Goal: Task Accomplishment & Management: Manage account settings

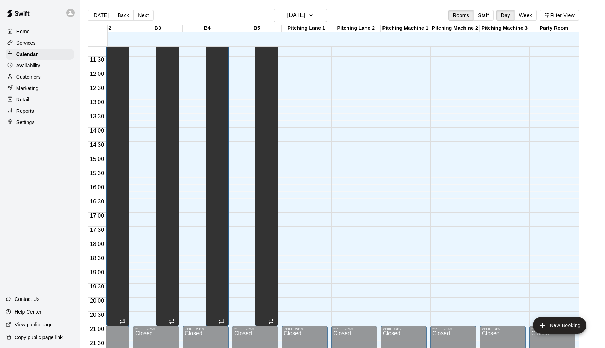
scroll to position [0, 371]
click at [139, 17] on button "Next" at bounding box center [143, 15] width 20 height 11
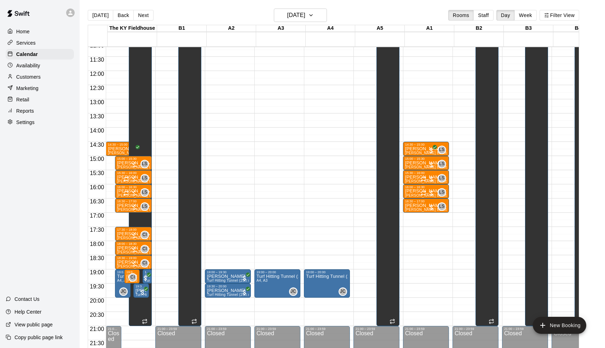
scroll to position [316, 0]
click at [143, 17] on button "Next" at bounding box center [143, 15] width 20 height 11
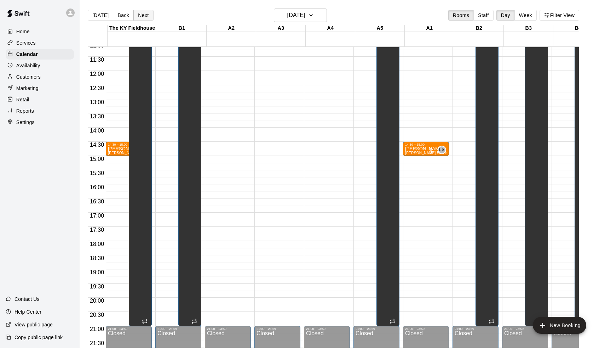
click at [143, 17] on button "Next" at bounding box center [143, 15] width 20 height 11
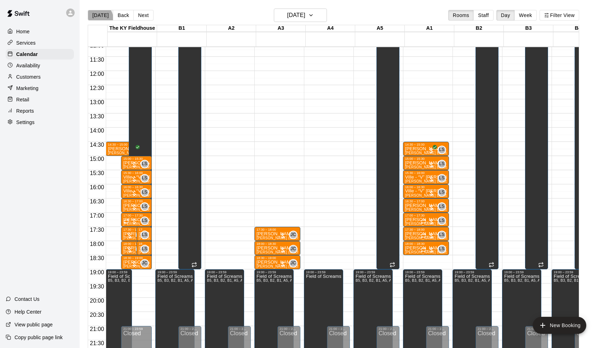
click at [99, 18] on button "[DATE]" at bounding box center [100, 15] width 25 height 11
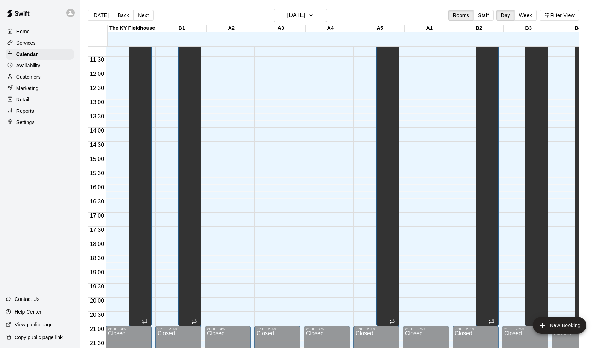
click at [389, 76] on div "Unavailable B5, B3, B2, B1, A5, B4" at bounding box center [388, 164] width 19 height 348
click at [388, 13] on icon "edit" at bounding box center [387, 13] width 6 height 6
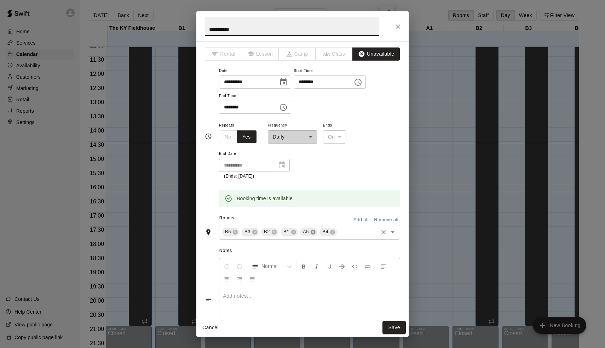
click at [314, 230] on icon at bounding box center [313, 232] width 6 height 6
click at [399, 334] on div "Cancel Save" at bounding box center [302, 327] width 212 height 19
click at [399, 327] on button "Save" at bounding box center [394, 327] width 23 height 13
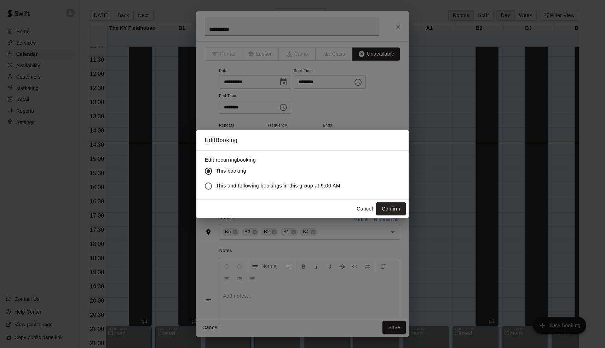
click at [280, 184] on span "This and following bookings in this group at 9:00 AM" at bounding box center [278, 185] width 125 height 7
click at [394, 207] on button "Confirm" at bounding box center [391, 208] width 30 height 13
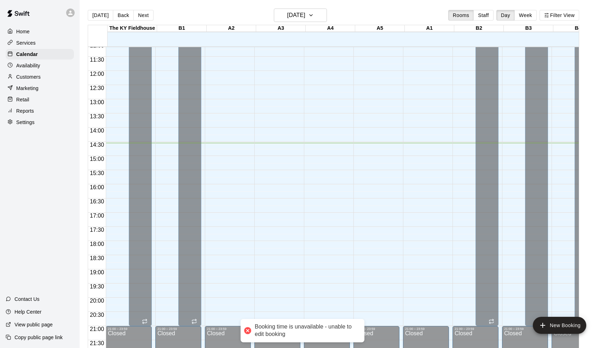
click at [394, 188] on div "Unavailable B5, B3, B2, B1, A5, B4" at bounding box center [388, 164] width 19 height 348
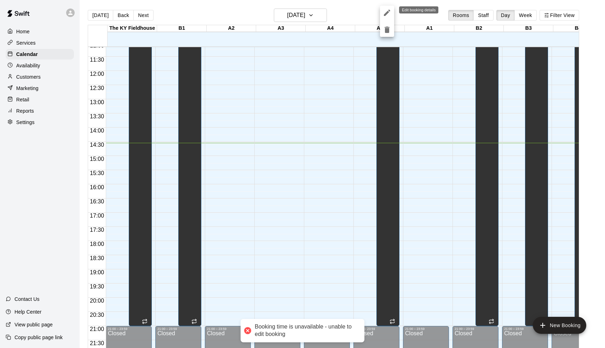
click at [385, 14] on icon "edit" at bounding box center [387, 13] width 6 height 6
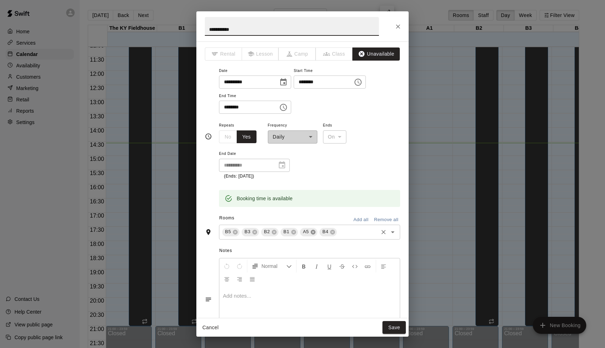
click at [312, 232] on icon at bounding box center [313, 231] width 5 height 5
click at [401, 334] on div "Cancel Save" at bounding box center [302, 327] width 212 height 19
click at [399, 324] on button "Save" at bounding box center [394, 327] width 23 height 13
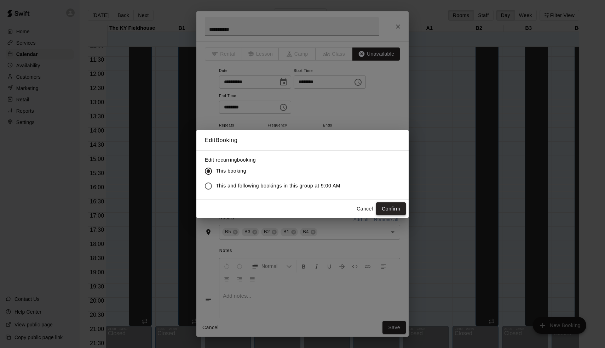
click at [388, 207] on button "Confirm" at bounding box center [391, 208] width 30 height 13
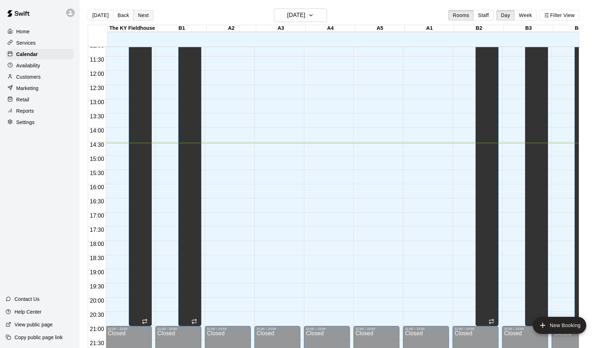
click at [145, 17] on button "Next" at bounding box center [143, 15] width 20 height 11
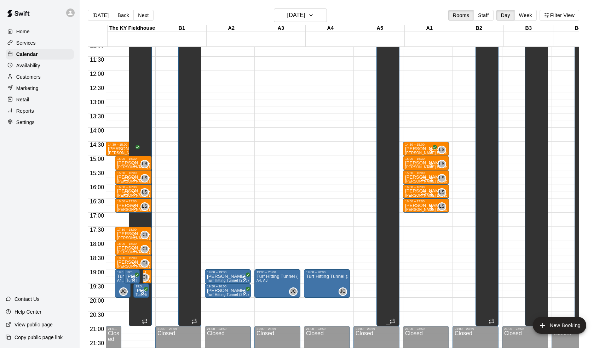
click at [389, 74] on div "Unavailable B5, B3, B2, B1, A5, B4" at bounding box center [388, 164] width 19 height 348
click at [387, 11] on icon "edit" at bounding box center [387, 12] width 8 height 8
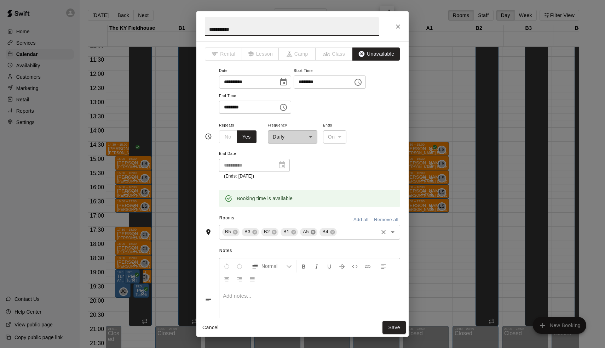
click at [313, 229] on icon at bounding box center [313, 232] width 6 height 6
click at [391, 331] on button "Save" at bounding box center [394, 327] width 23 height 13
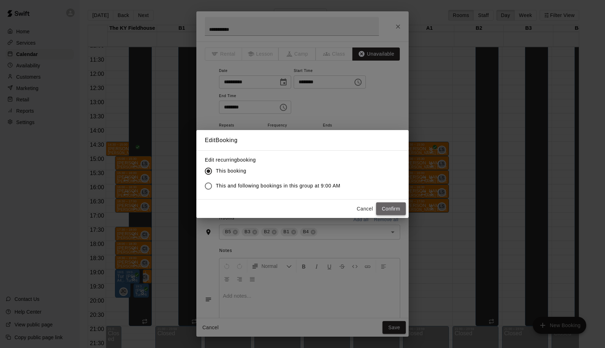
click at [394, 209] on button "Confirm" at bounding box center [391, 208] width 30 height 13
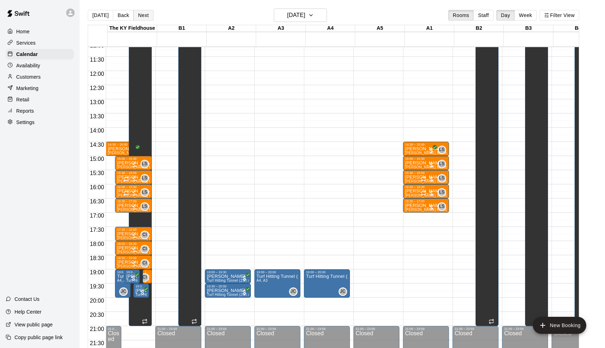
click at [148, 13] on button "Next" at bounding box center [143, 15] width 20 height 11
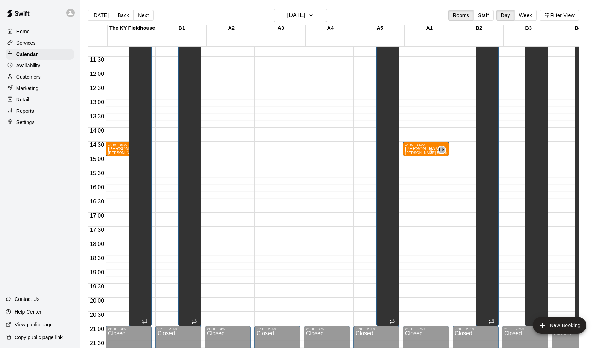
click at [378, 58] on div "09:00 – 21:00 Unavailable B5, B3, B2, B1, A5, B4" at bounding box center [388, 156] width 23 height 340
click at [384, 15] on icon "edit" at bounding box center [385, 13] width 6 height 6
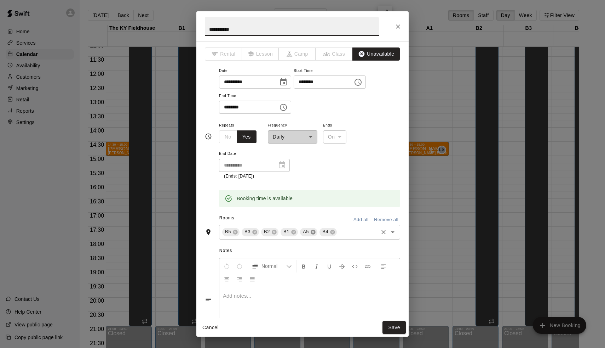
click at [314, 229] on icon at bounding box center [313, 232] width 6 height 6
click at [397, 329] on button "Save" at bounding box center [394, 327] width 23 height 13
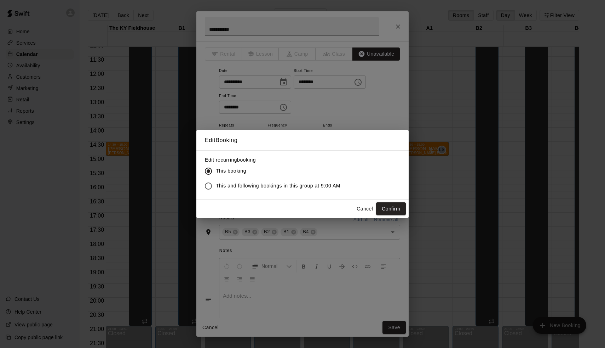
click at [292, 184] on span "This and following bookings in this group at 9:00 AM" at bounding box center [278, 185] width 125 height 7
click at [398, 207] on button "Confirm" at bounding box center [391, 208] width 30 height 13
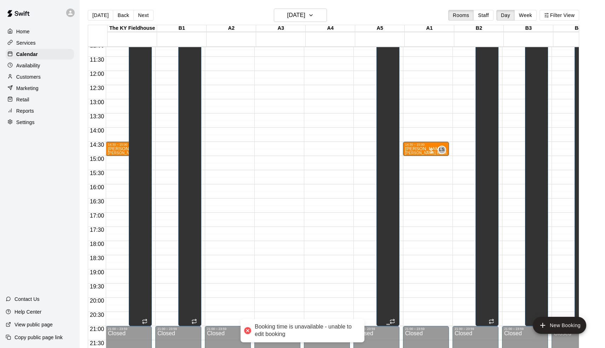
click at [387, 195] on div "Unavailable B5, B3, B2, B1, A5, B4" at bounding box center [388, 164] width 19 height 348
click at [384, 15] on icon "edit" at bounding box center [387, 13] width 6 height 6
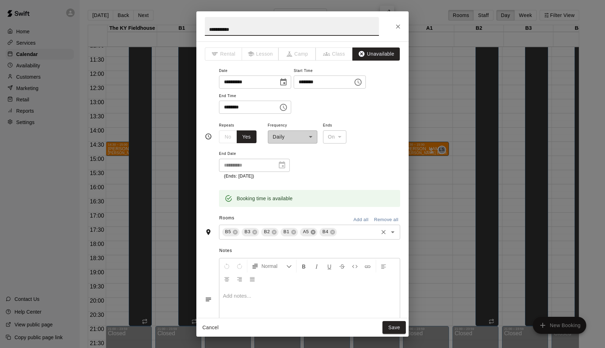
click at [312, 229] on icon at bounding box center [313, 231] width 5 height 5
click at [394, 329] on button "Save" at bounding box center [394, 327] width 23 height 13
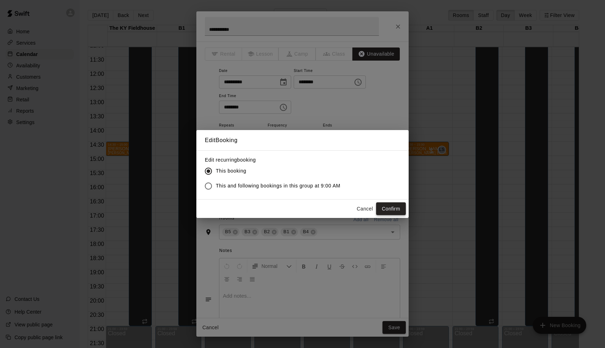
click at [388, 213] on button "Confirm" at bounding box center [391, 208] width 30 height 13
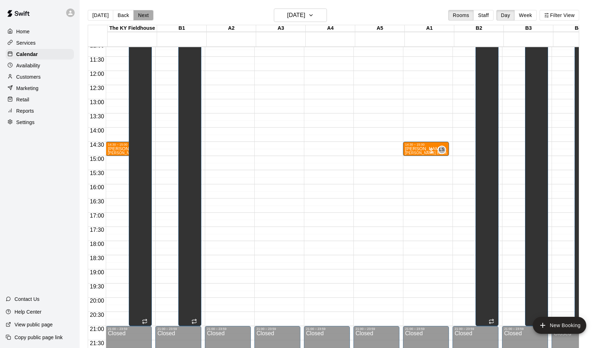
click at [139, 10] on button "Next" at bounding box center [143, 15] width 20 height 11
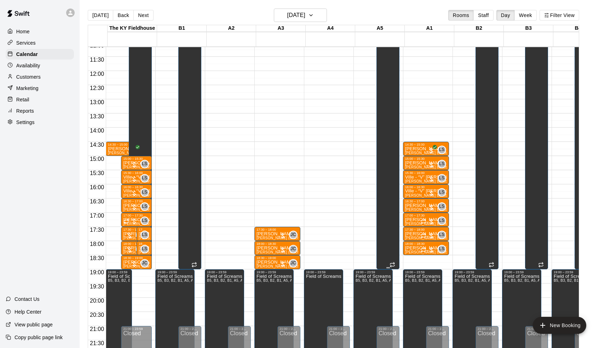
click at [385, 68] on div "Unavailable B5, B3, B2, B1, A5, B4" at bounding box center [388, 164] width 19 height 348
click at [382, 16] on button "edit" at bounding box center [387, 13] width 14 height 14
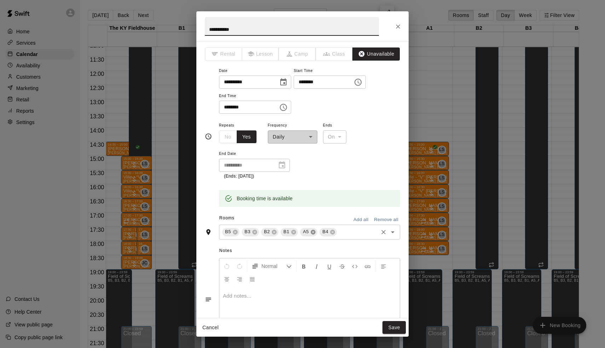
click at [312, 231] on icon at bounding box center [313, 231] width 5 height 5
click at [391, 330] on button "Save" at bounding box center [394, 327] width 23 height 13
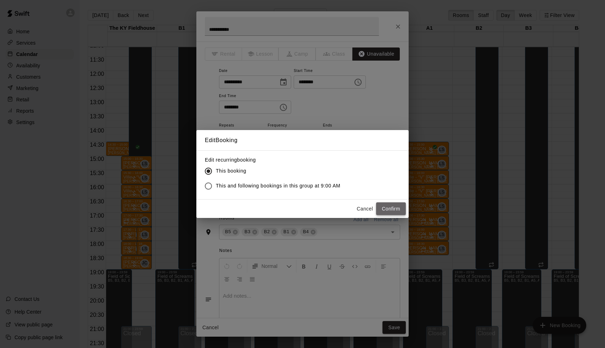
click at [389, 206] on button "Confirm" at bounding box center [391, 208] width 30 height 13
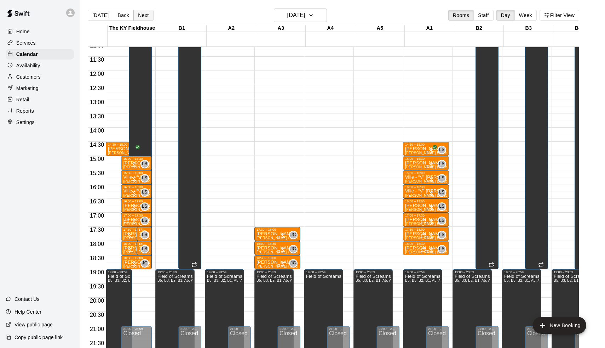
click at [144, 16] on button "Next" at bounding box center [143, 15] width 20 height 11
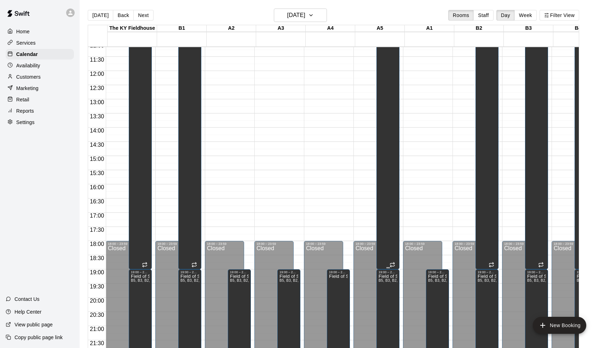
click at [383, 87] on div "Unavailable B5, B3, B2, B1, A5, B4" at bounding box center [388, 164] width 19 height 348
click at [392, 15] on button "edit" at bounding box center [387, 13] width 14 height 14
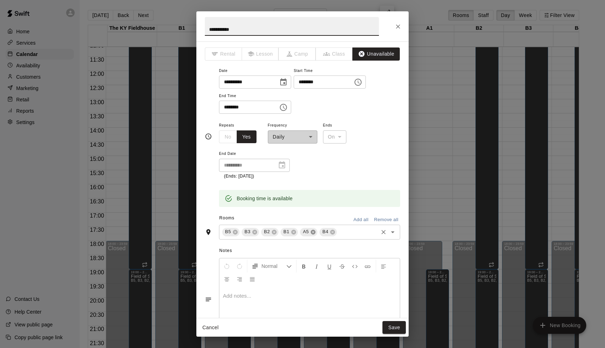
click at [312, 231] on icon at bounding box center [313, 232] width 6 height 6
click at [396, 327] on button "Save" at bounding box center [394, 327] width 23 height 13
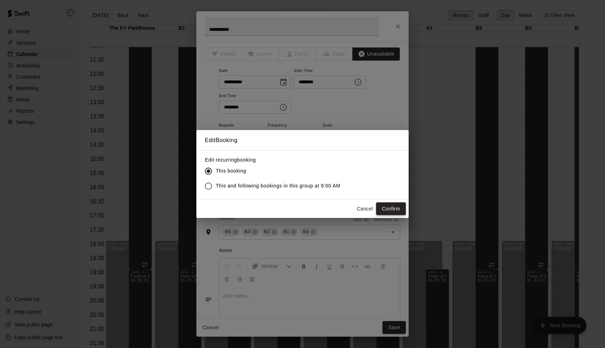
click at [386, 209] on button "Confirm" at bounding box center [391, 208] width 30 height 13
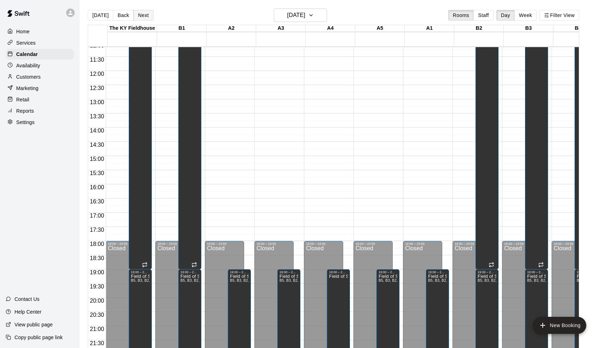
click at [137, 15] on button "Next" at bounding box center [143, 15] width 20 height 11
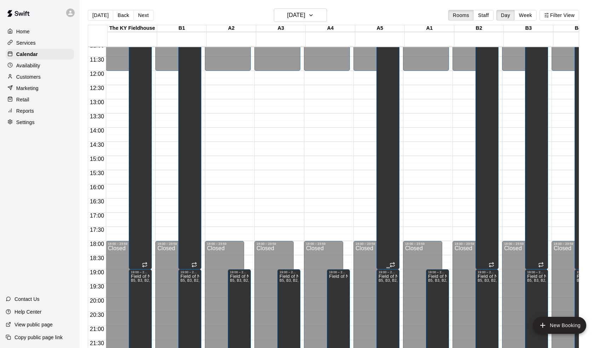
click at [390, 58] on div "Unavailable B5, B3, B2, B1, A5, B4" at bounding box center [388, 164] width 19 height 348
click at [387, 12] on icon "edit" at bounding box center [387, 12] width 8 height 8
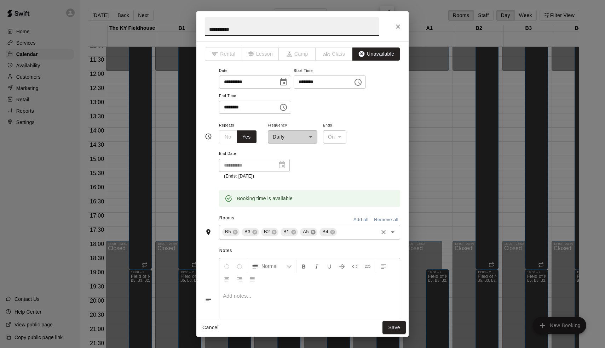
click at [312, 229] on icon at bounding box center [313, 231] width 5 height 5
click at [388, 324] on button "Save" at bounding box center [394, 327] width 23 height 13
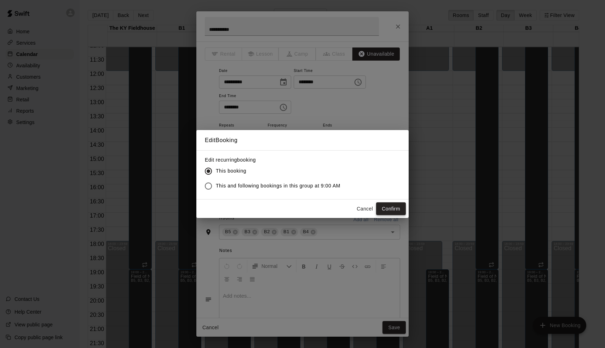
click at [390, 209] on button "Confirm" at bounding box center [391, 208] width 30 height 13
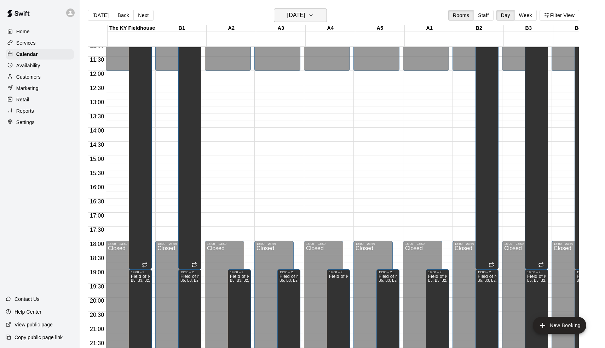
click at [305, 15] on h6 "[DATE]" at bounding box center [296, 15] width 18 height 10
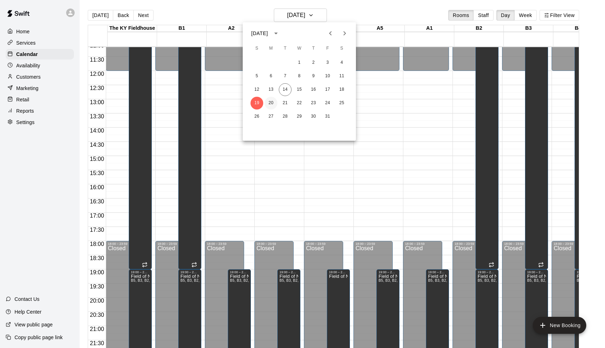
click at [271, 100] on button "20" at bounding box center [271, 103] width 13 height 13
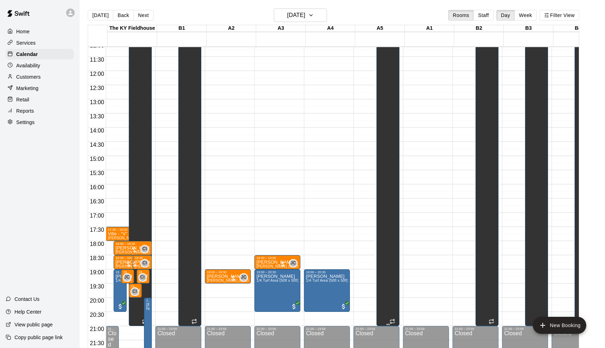
click at [382, 81] on div "Unavailable B5, B3, B2, B1, A5, B4" at bounding box center [388, 164] width 19 height 348
click at [388, 14] on icon "edit" at bounding box center [387, 12] width 8 height 8
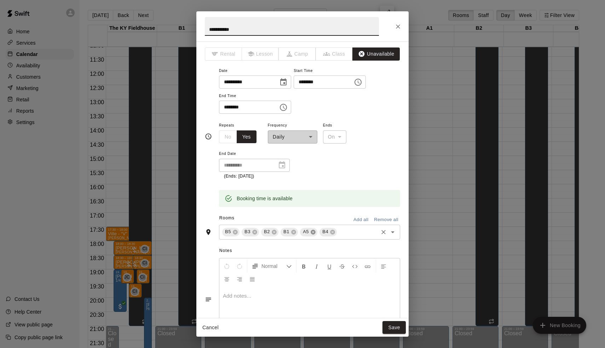
click at [313, 229] on icon at bounding box center [313, 232] width 6 height 6
click at [389, 323] on button "Save" at bounding box center [394, 327] width 23 height 13
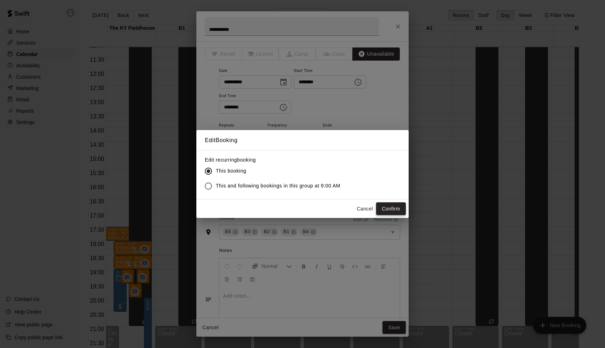
click at [390, 206] on button "Confirm" at bounding box center [391, 208] width 30 height 13
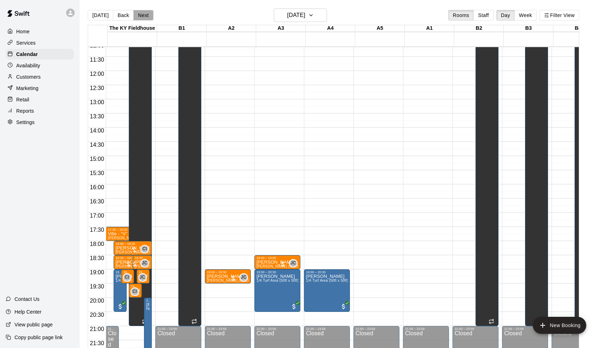
click at [142, 15] on button "Next" at bounding box center [143, 15] width 20 height 11
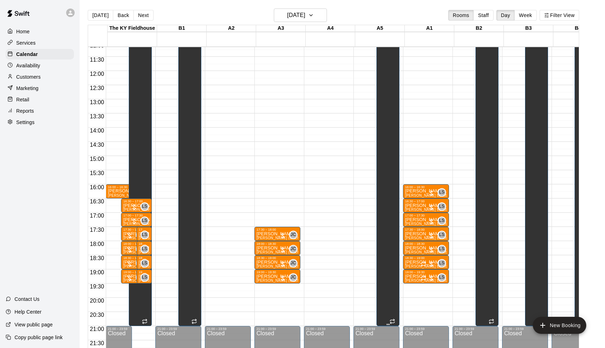
click at [382, 75] on div "Unavailable B5, B3, B2, B1, A5, B4" at bounding box center [388, 164] width 19 height 348
click at [385, 12] on icon "edit" at bounding box center [387, 12] width 8 height 8
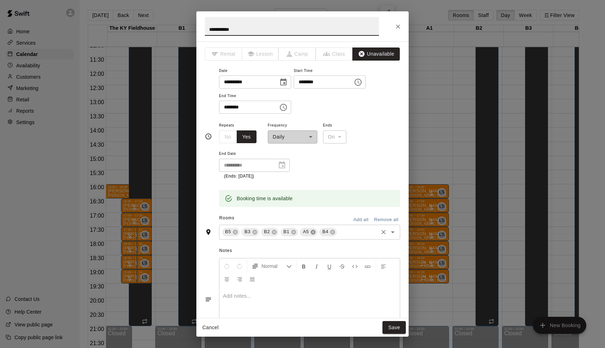
click at [313, 230] on icon at bounding box center [313, 232] width 6 height 6
click at [395, 329] on button "Save" at bounding box center [394, 327] width 23 height 13
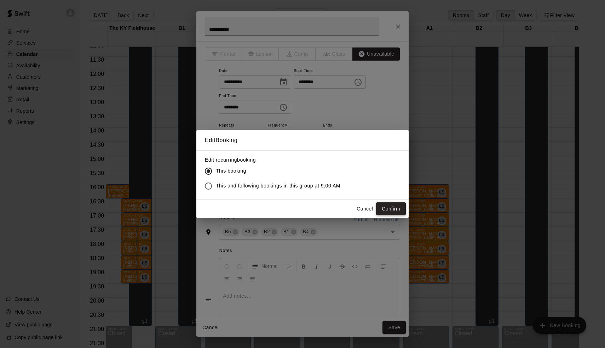
click at [388, 205] on button "Confirm" at bounding box center [391, 208] width 30 height 13
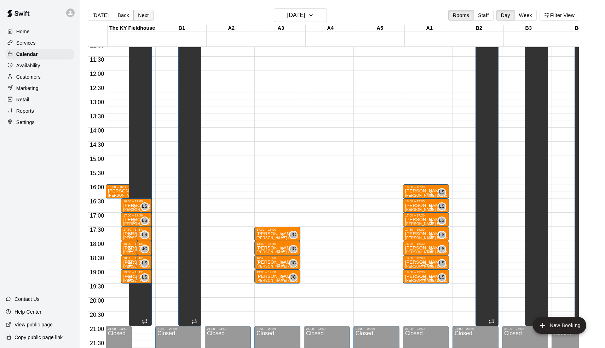
click at [147, 17] on button "Next" at bounding box center [143, 15] width 20 height 11
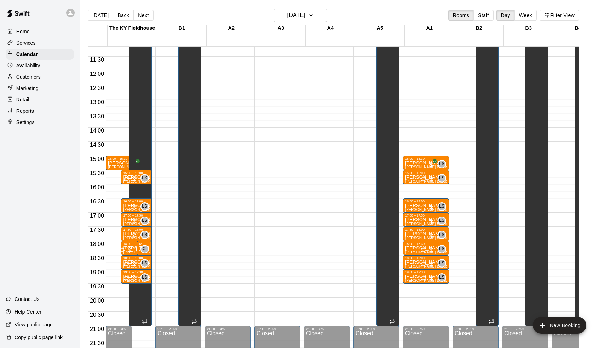
click at [398, 141] on div "Unavailable B5, B3, B2, B1, A5, B4" at bounding box center [388, 164] width 19 height 348
click at [387, 12] on icon "edit" at bounding box center [387, 12] width 8 height 8
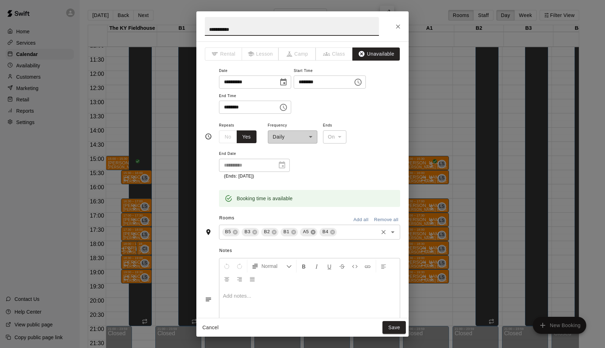
click at [313, 230] on icon at bounding box center [313, 232] width 6 height 6
click at [397, 326] on button "Save" at bounding box center [394, 327] width 23 height 13
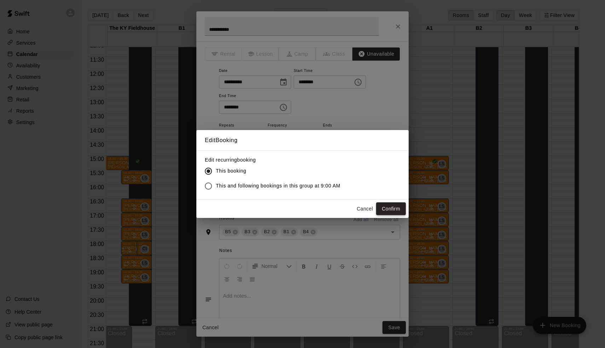
click at [385, 205] on button "Confirm" at bounding box center [391, 208] width 30 height 13
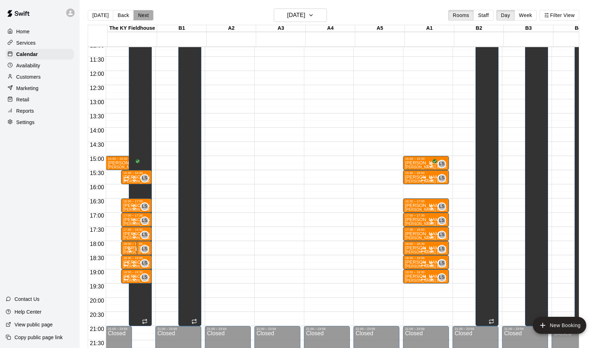
click at [146, 16] on button "Next" at bounding box center [143, 15] width 20 height 11
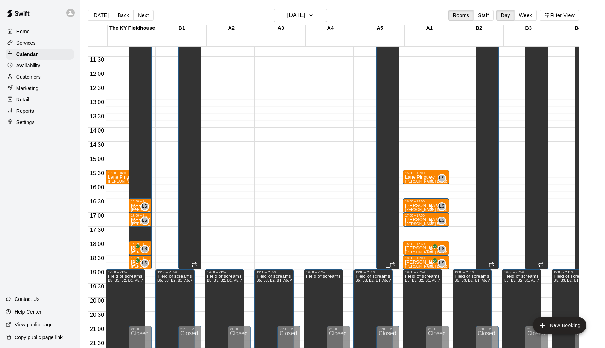
click at [391, 120] on div "Unavailable B5, B3, B2, B1, A5, B4" at bounding box center [388, 164] width 19 height 348
click at [388, 11] on icon "edit" at bounding box center [387, 12] width 8 height 8
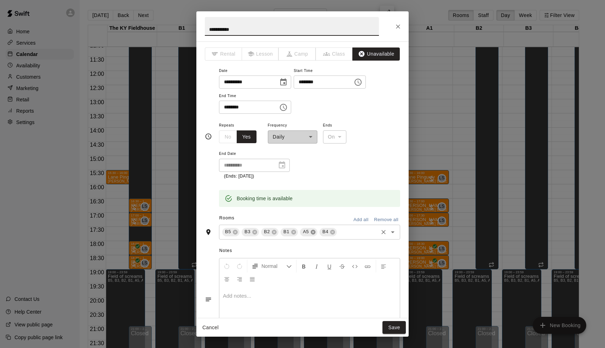
click at [312, 230] on icon at bounding box center [313, 231] width 5 height 5
click at [385, 328] on button "Save" at bounding box center [394, 327] width 23 height 13
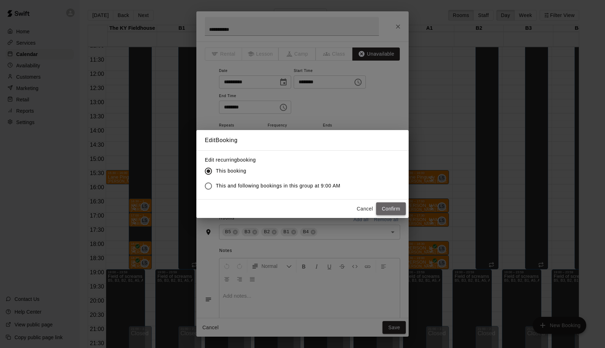
click at [395, 211] on button "Confirm" at bounding box center [391, 208] width 30 height 13
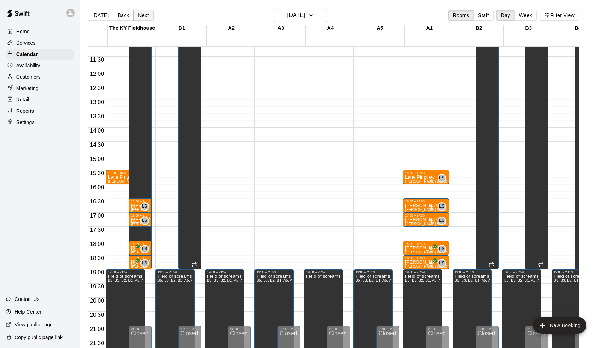
click at [143, 15] on button "Next" at bounding box center [143, 15] width 20 height 11
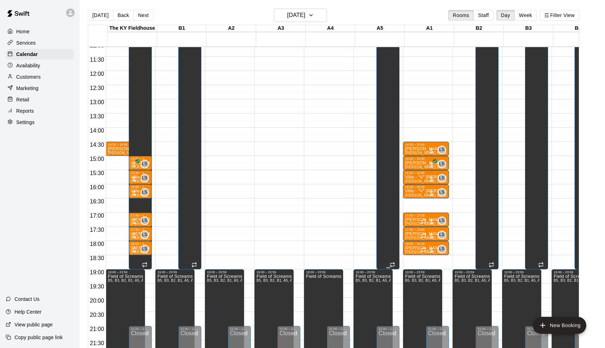
click at [396, 65] on div "Unavailable B5, B3, B2, B1, A5, B4" at bounding box center [388, 164] width 19 height 348
click at [389, 17] on button "edit" at bounding box center [387, 13] width 14 height 14
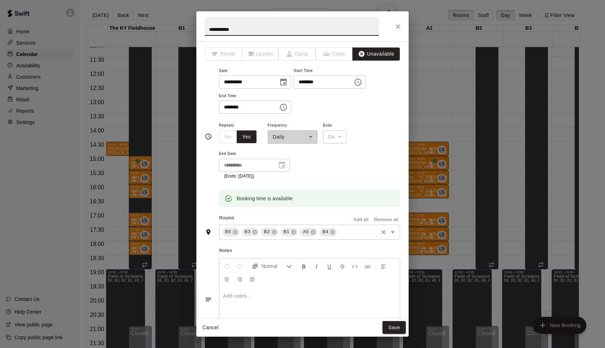
click at [314, 233] on div "A5" at bounding box center [308, 232] width 17 height 8
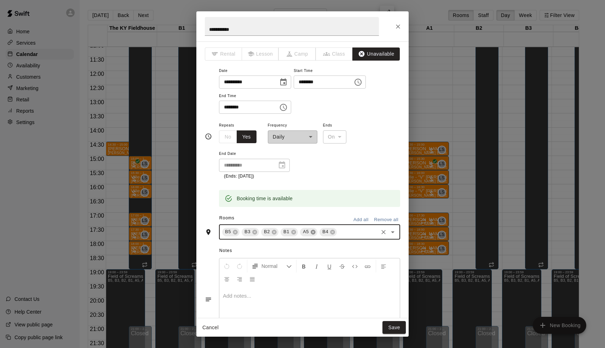
click at [314, 229] on icon at bounding box center [313, 231] width 5 height 5
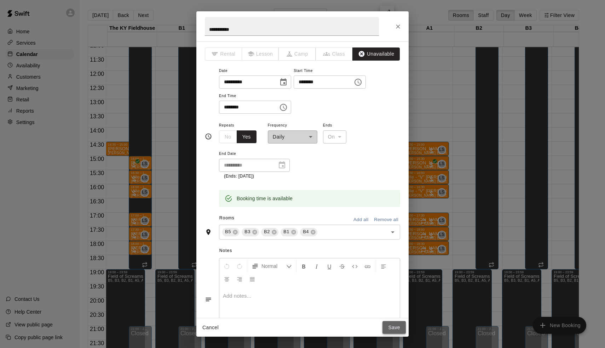
click at [389, 329] on button "Save" at bounding box center [394, 327] width 23 height 13
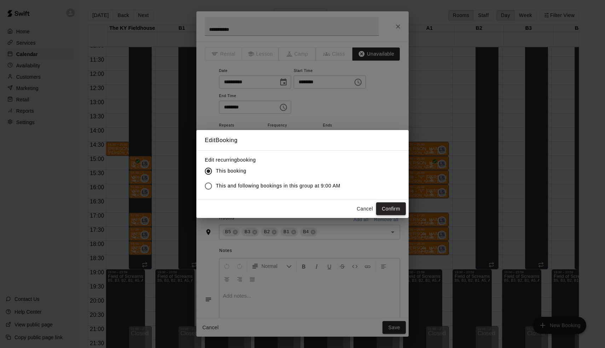
click at [392, 206] on button "Confirm" at bounding box center [391, 208] width 30 height 13
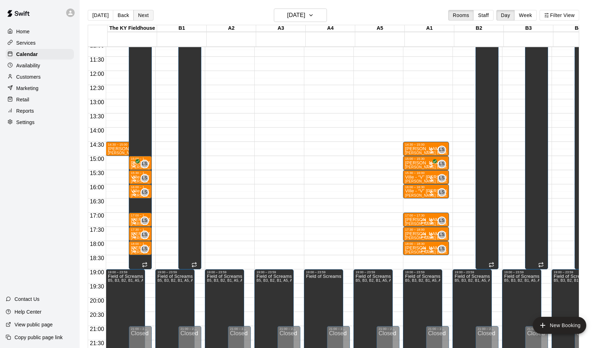
click at [142, 11] on button "Next" at bounding box center [143, 15] width 20 height 11
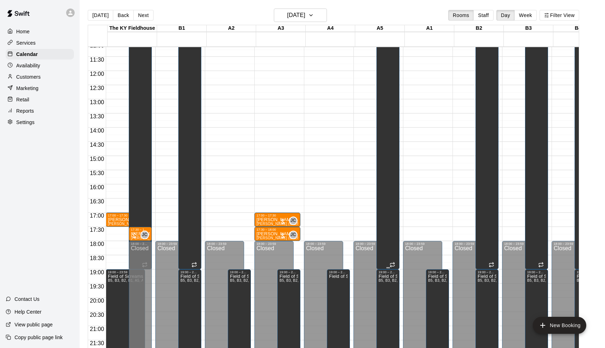
click at [388, 92] on div "Unavailable B5, B3, B2, B1, A5, B4" at bounding box center [388, 164] width 19 height 348
click at [387, 14] on icon "edit" at bounding box center [387, 13] width 6 height 6
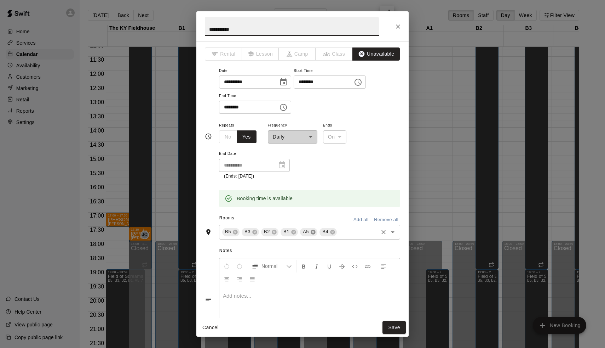
click at [315, 229] on icon at bounding box center [313, 231] width 5 height 5
click at [400, 326] on button "Save" at bounding box center [394, 327] width 23 height 13
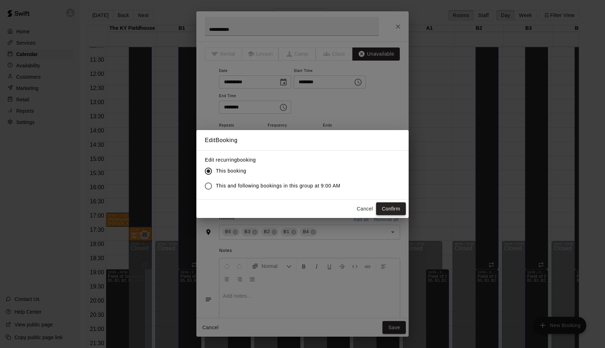
click at [391, 207] on button "Confirm" at bounding box center [391, 208] width 30 height 13
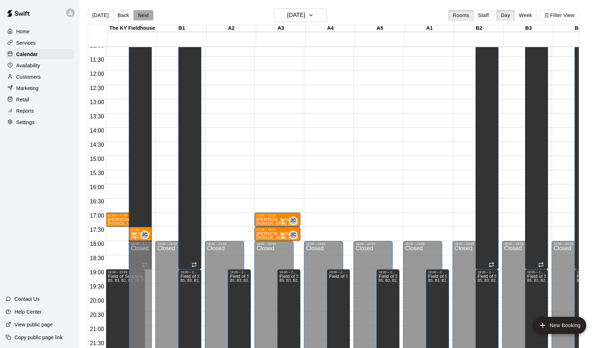
click at [144, 16] on button "Next" at bounding box center [143, 15] width 20 height 11
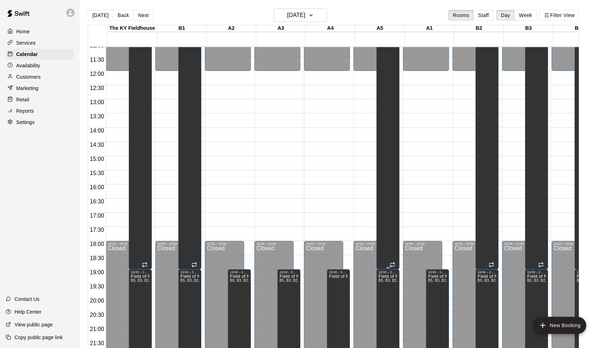
click at [393, 85] on div "Unavailable B5, B3, B2, B1, A5, B4" at bounding box center [388, 164] width 19 height 348
click at [390, 13] on icon "edit" at bounding box center [387, 12] width 8 height 8
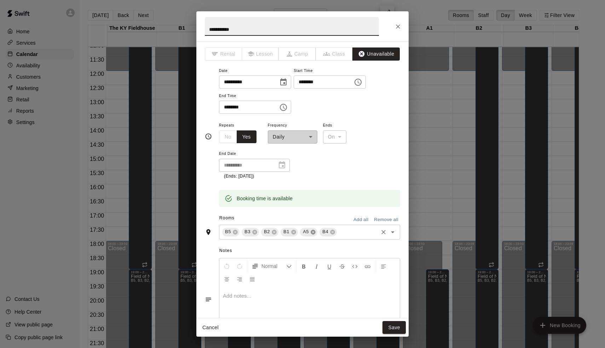
click at [313, 230] on icon at bounding box center [313, 232] width 6 height 6
click at [397, 330] on button "Save" at bounding box center [394, 327] width 23 height 13
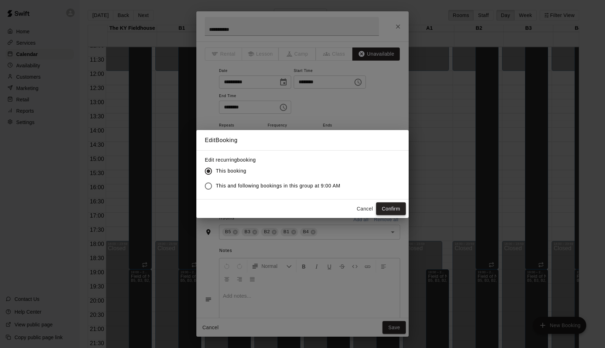
click at [388, 206] on button "Confirm" at bounding box center [391, 208] width 30 height 13
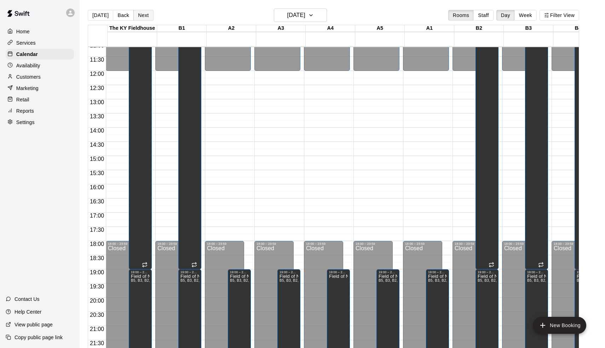
click at [144, 16] on button "Next" at bounding box center [143, 15] width 20 height 11
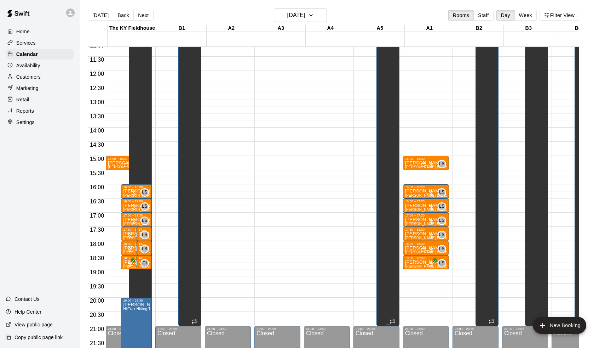
click at [394, 77] on div "Unavailable B5, B3, B2, B1, A5, B4" at bounding box center [388, 164] width 19 height 348
click at [390, 14] on icon "edit" at bounding box center [387, 12] width 8 height 8
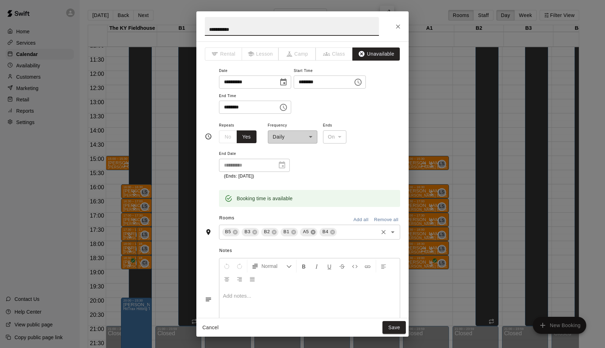
click at [312, 229] on icon at bounding box center [313, 231] width 5 height 5
click at [395, 330] on button "Save" at bounding box center [394, 327] width 23 height 13
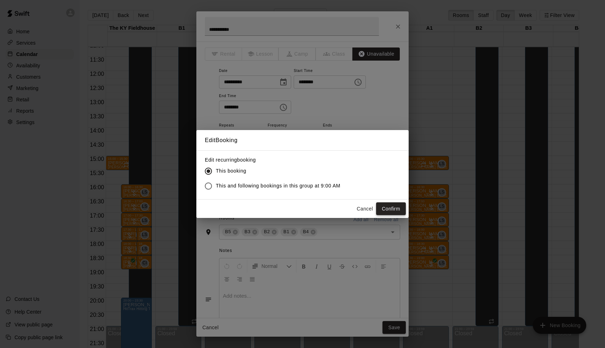
click at [394, 209] on button "Confirm" at bounding box center [391, 208] width 30 height 13
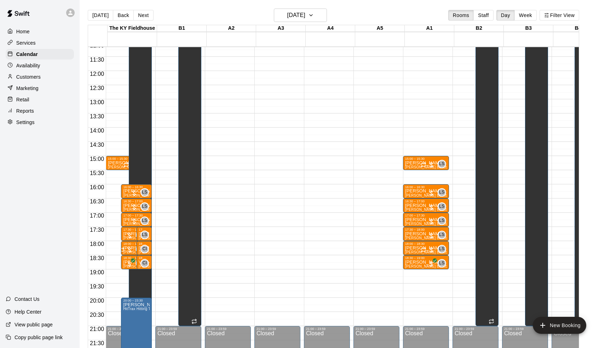
click at [143, 21] on div "[DATE] Back [DATE][DATE] Rooms Staff Day Week Filter View" at bounding box center [334, 16] width 492 height 16
click at [143, 18] on button "Next" at bounding box center [143, 15] width 20 height 11
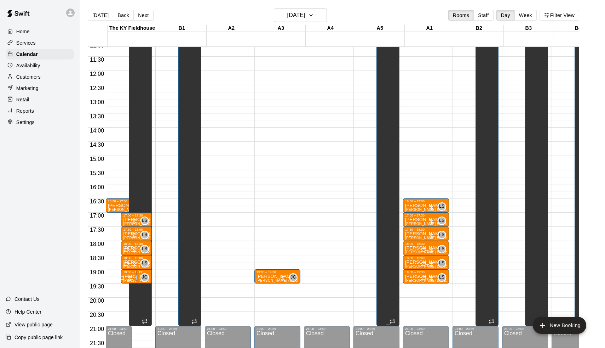
click at [387, 124] on div "Unavailable B5, B3, B2, B1, A5, B4" at bounding box center [388, 164] width 19 height 348
click at [388, 13] on icon "edit" at bounding box center [387, 13] width 6 height 6
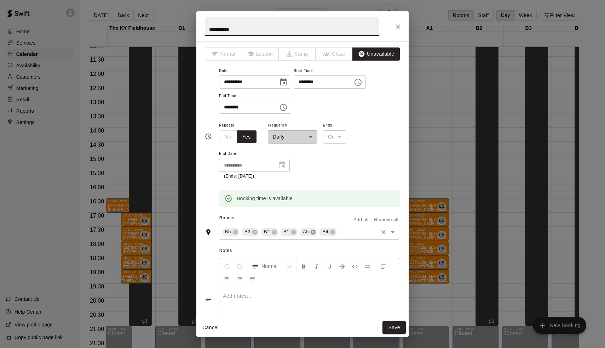
click at [312, 229] on icon at bounding box center [313, 231] width 5 height 5
click at [397, 327] on button "Save" at bounding box center [394, 327] width 23 height 13
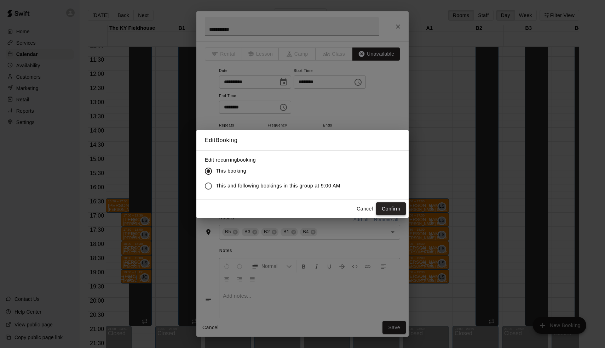
click at [393, 207] on button "Confirm" at bounding box center [391, 208] width 30 height 13
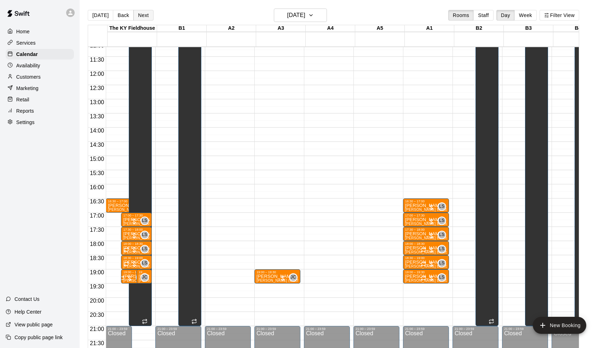
click at [142, 15] on button "Next" at bounding box center [143, 15] width 20 height 11
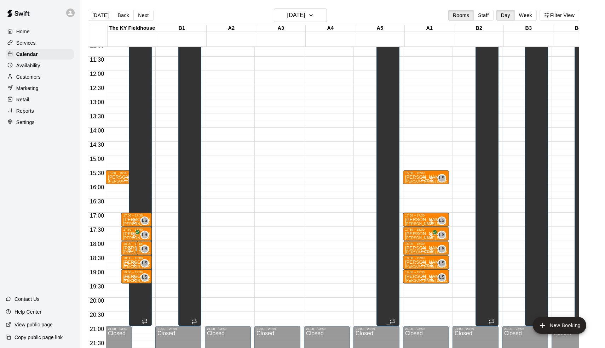
click at [381, 97] on div "Unavailable B5, B3, B2, B1, A5, B4" at bounding box center [388, 164] width 19 height 348
click at [385, 13] on icon "edit" at bounding box center [387, 12] width 8 height 8
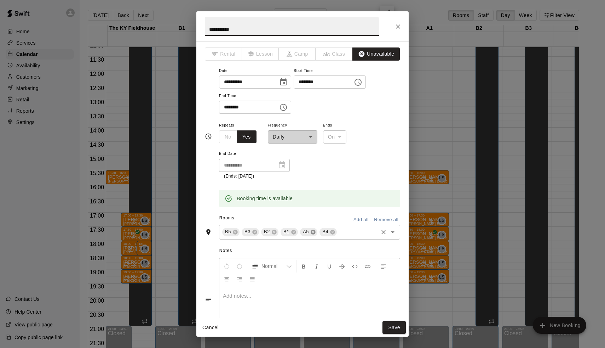
click at [312, 230] on icon at bounding box center [313, 231] width 5 height 5
click at [388, 323] on button "Save" at bounding box center [394, 327] width 23 height 13
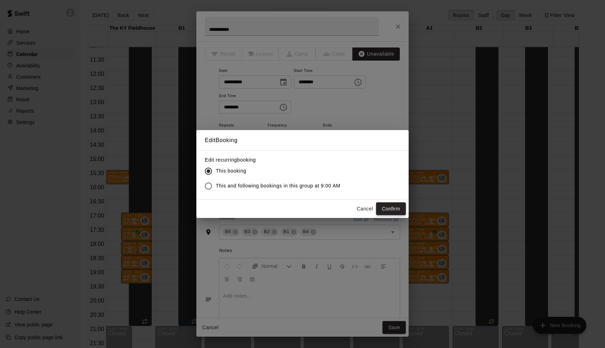
click at [383, 209] on button "Confirm" at bounding box center [391, 208] width 30 height 13
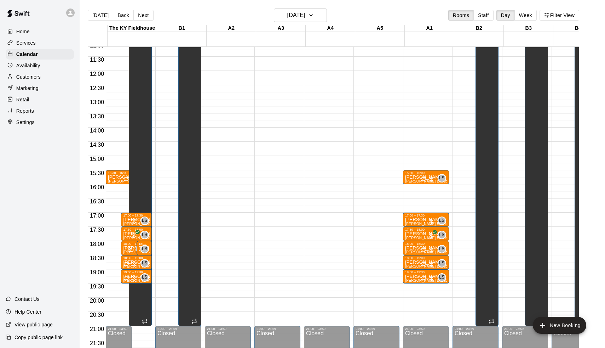
click at [144, 10] on div "[DATE] Back [DATE][DATE] Rooms Staff Day Week Filter View" at bounding box center [334, 16] width 492 height 16
click at [141, 15] on button "Next" at bounding box center [143, 15] width 20 height 11
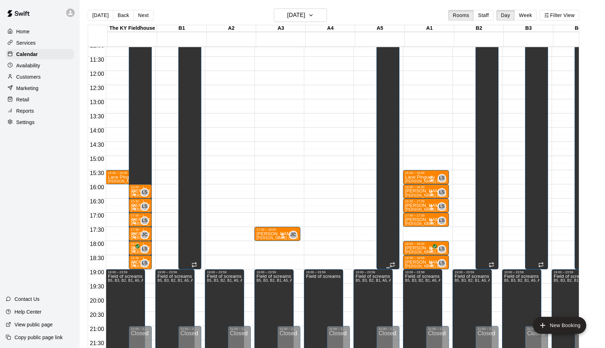
click at [389, 97] on div "Unavailable B5, B3, B2, B1, A5, B4" at bounding box center [388, 164] width 19 height 348
click at [387, 13] on icon "edit" at bounding box center [387, 13] width 6 height 6
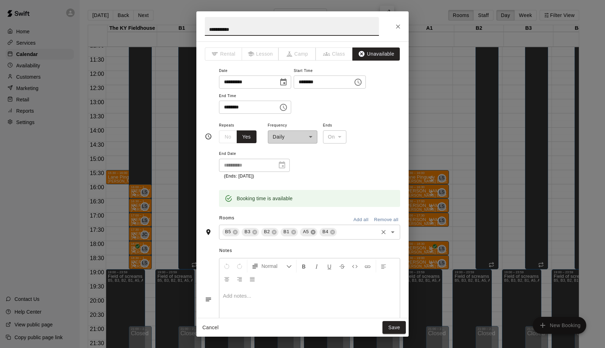
click at [314, 230] on icon at bounding box center [313, 232] width 6 height 6
click at [389, 324] on button "Save" at bounding box center [394, 327] width 23 height 13
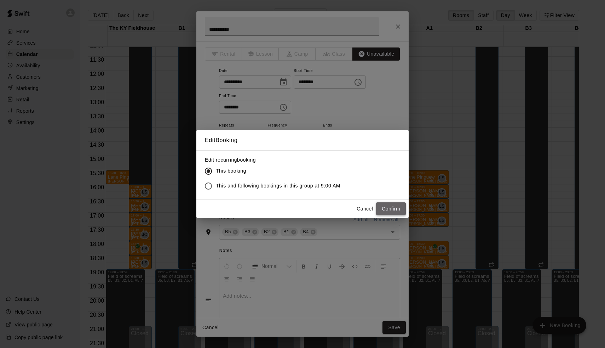
click at [384, 211] on button "Confirm" at bounding box center [391, 208] width 30 height 13
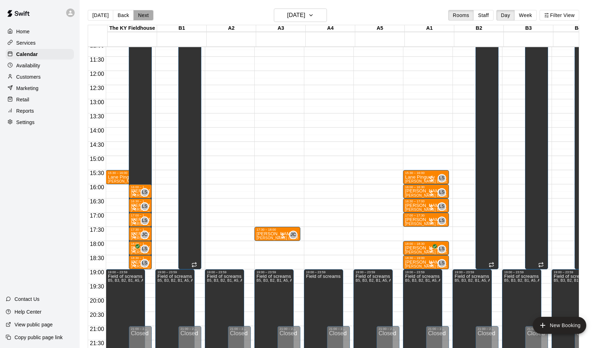
click at [139, 16] on button "Next" at bounding box center [143, 15] width 20 height 11
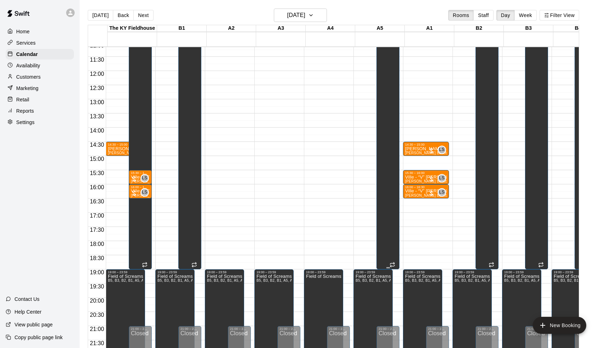
click at [379, 146] on div "09:00 – 19:00 Unavailable B5, B3, B2, B1, A5, B4" at bounding box center [388, 127] width 23 height 283
click at [386, 12] on icon "edit" at bounding box center [385, 13] width 6 height 6
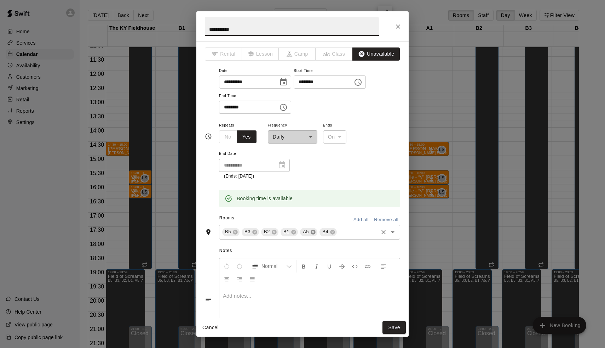
click at [314, 229] on icon at bounding box center [313, 231] width 5 height 5
click at [395, 330] on button "Save" at bounding box center [394, 327] width 23 height 13
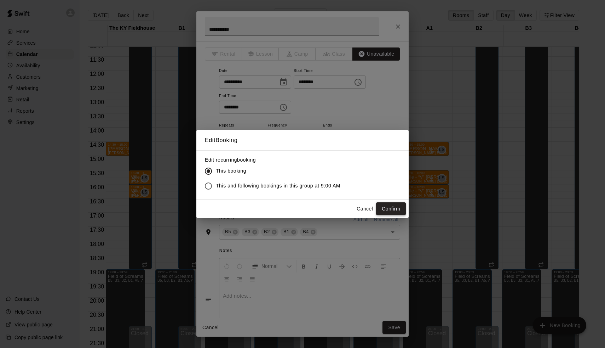
click at [394, 209] on button "Confirm" at bounding box center [391, 208] width 30 height 13
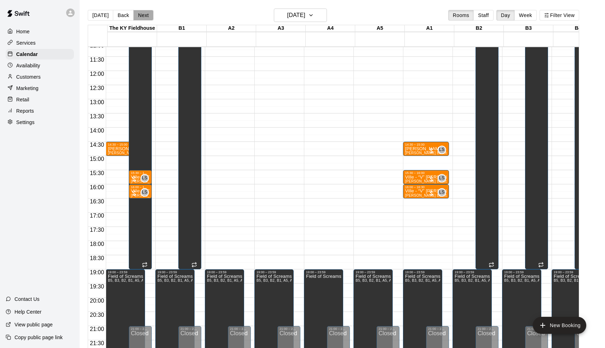
click at [147, 17] on button "Next" at bounding box center [143, 15] width 20 height 11
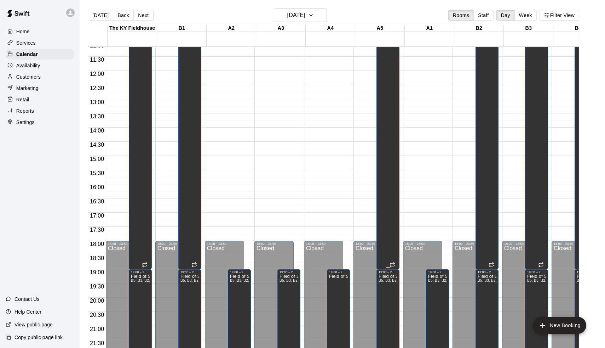
click at [388, 80] on div "Unavailable B5, B3, B2, B1, A5, B4" at bounding box center [388, 164] width 19 height 348
click at [386, 12] on icon "edit" at bounding box center [387, 12] width 8 height 8
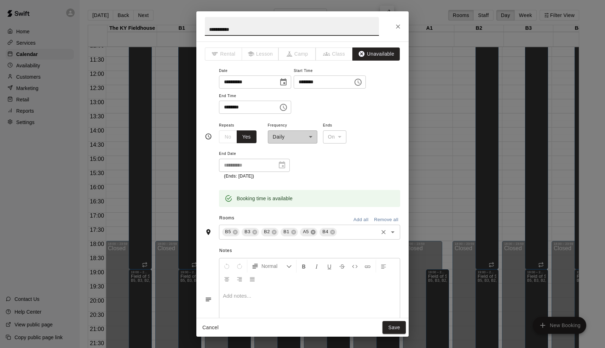
click at [313, 232] on icon at bounding box center [313, 231] width 5 height 5
click at [398, 325] on button "Save" at bounding box center [394, 327] width 23 height 13
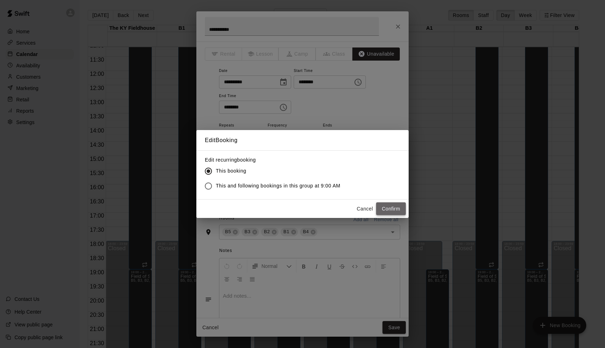
click at [387, 204] on button "Confirm" at bounding box center [391, 208] width 30 height 13
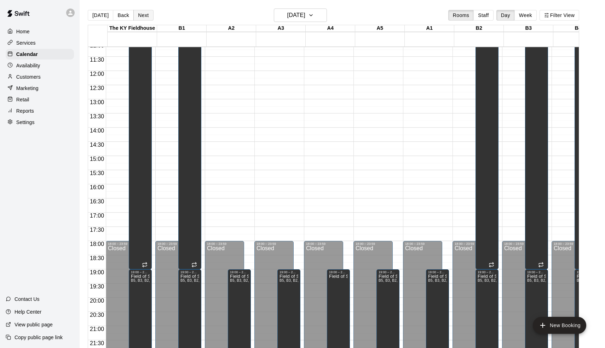
click at [137, 12] on button "Next" at bounding box center [143, 15] width 20 height 11
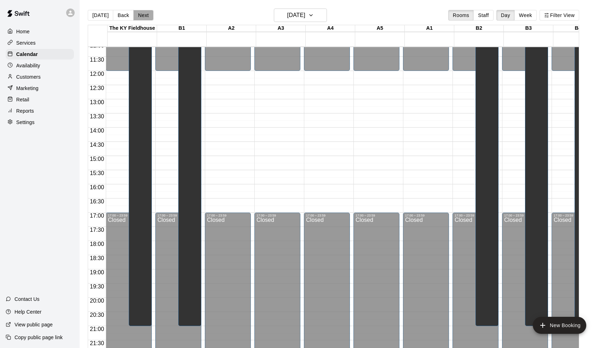
click at [142, 18] on button "Next" at bounding box center [143, 15] width 20 height 11
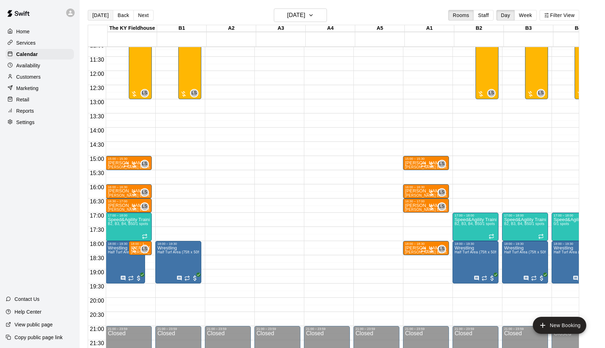
click at [99, 13] on button "[DATE]" at bounding box center [100, 15] width 25 height 11
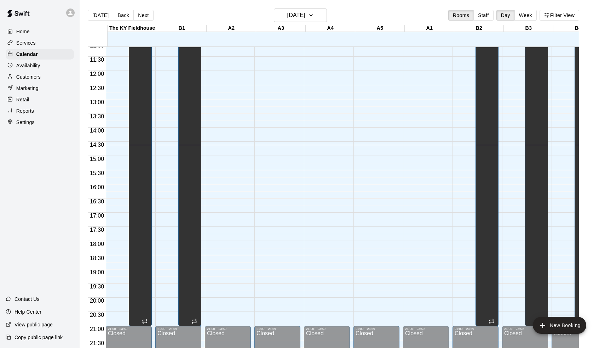
click at [197, 0] on main "[DATE] Back [DATE][DATE] Rooms Staff Day Week Filter View [GEOGRAPHIC_DATA] 14 …" at bounding box center [343, 179] width 526 height 359
click at [293, 17] on h6 "[DATE]" at bounding box center [296, 15] width 18 height 10
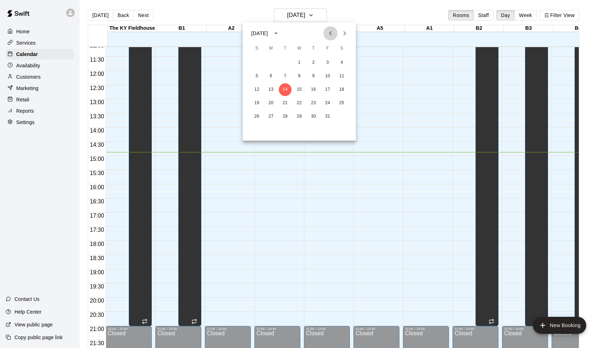
click at [337, 32] on button "Previous month" at bounding box center [331, 33] width 14 height 14
click at [349, 31] on button "Next month" at bounding box center [345, 33] width 14 height 14
click at [342, 28] on button "Next month" at bounding box center [345, 33] width 14 height 14
click at [332, 32] on icon "Previous month" at bounding box center [330, 33] width 8 height 8
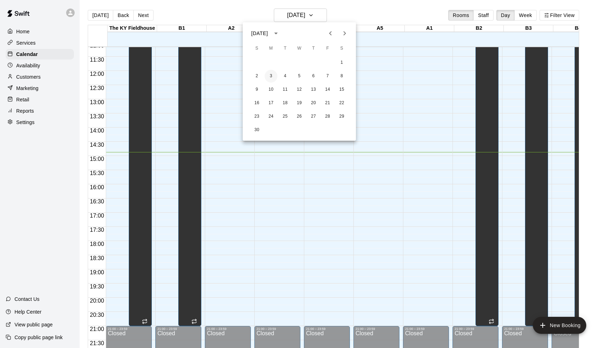
click at [276, 79] on button "3" at bounding box center [271, 76] width 13 height 13
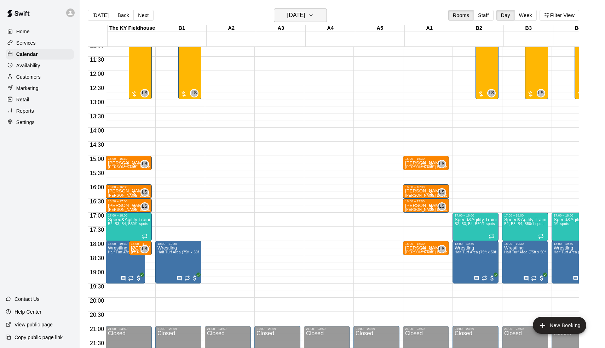
click at [295, 14] on h6 "[DATE]" at bounding box center [296, 15] width 18 height 10
click at [258, 80] on button "2" at bounding box center [257, 76] width 13 height 13
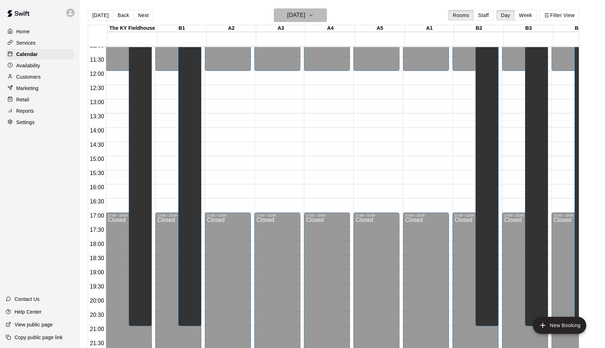
click at [316, 12] on button "[DATE]" at bounding box center [300, 14] width 53 height 13
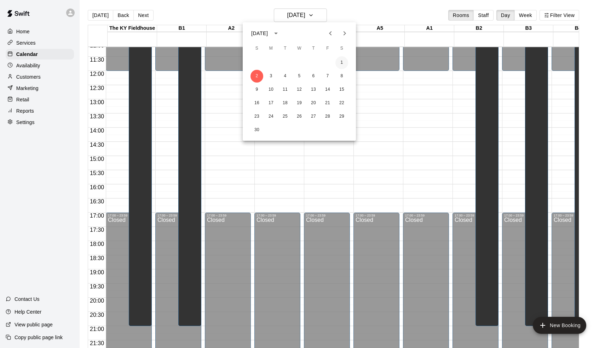
click at [340, 64] on button "1" at bounding box center [342, 62] width 13 height 13
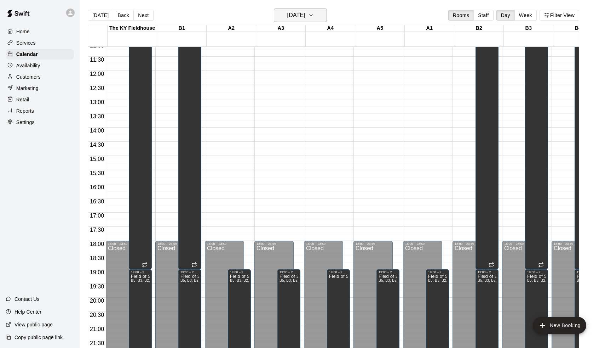
click at [292, 13] on h6 "[DATE]" at bounding box center [296, 15] width 18 height 10
click at [344, 35] on icon "Next month" at bounding box center [345, 33] width 2 height 4
click at [342, 62] on button "6" at bounding box center [342, 62] width 13 height 13
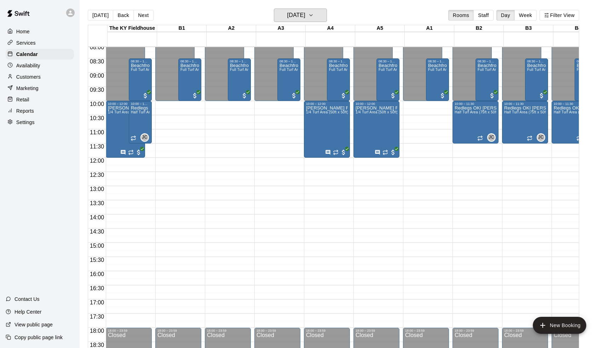
scroll to position [229, 0]
click at [293, 14] on h6 "[DATE]" at bounding box center [296, 15] width 18 height 10
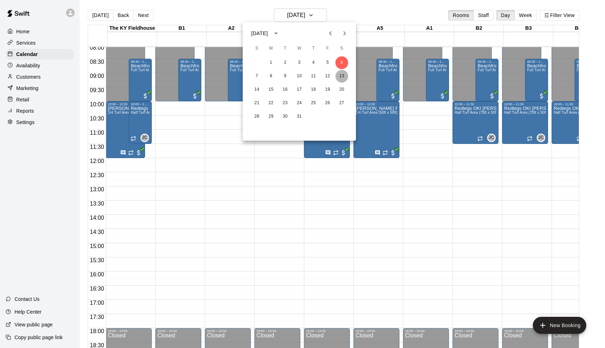
click at [342, 76] on button "13" at bounding box center [342, 76] width 13 height 13
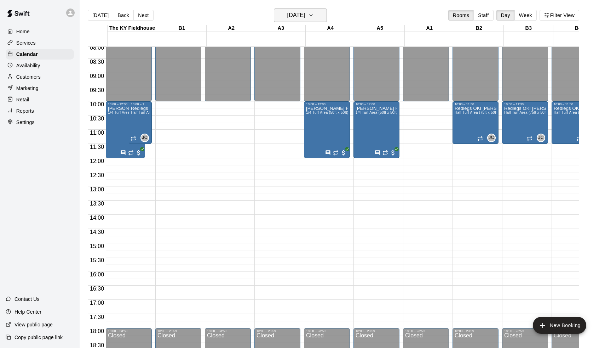
click at [306, 18] on h6 "[DATE]" at bounding box center [296, 15] width 18 height 10
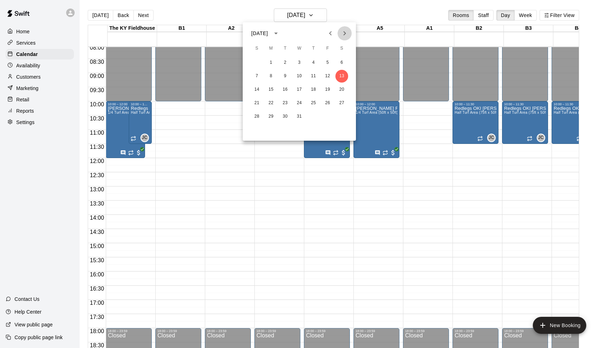
click at [348, 30] on icon "Next month" at bounding box center [345, 33] width 8 height 8
click at [339, 65] on button "3" at bounding box center [342, 62] width 13 height 13
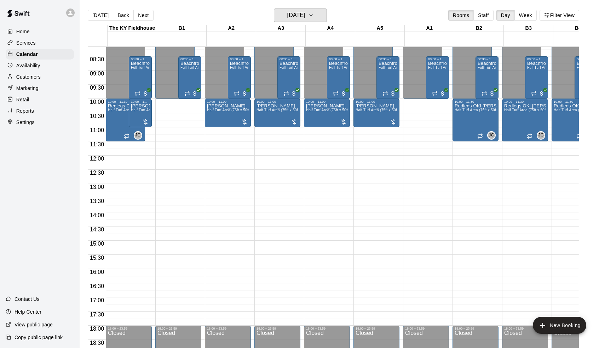
scroll to position [232, 0]
drag, startPoint x: 224, startPoint y: 129, endPoint x: 226, endPoint y: 152, distance: 22.8
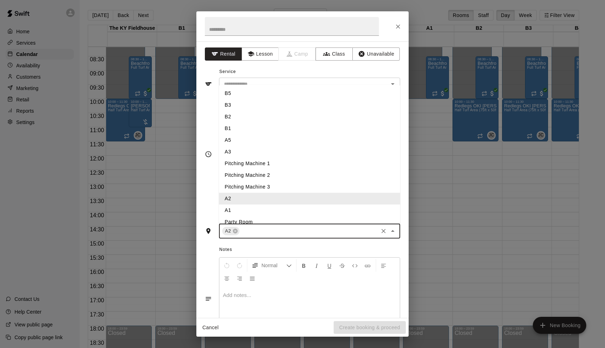
click at [256, 230] on input "text" at bounding box center [309, 231] width 137 height 9
type input "*"
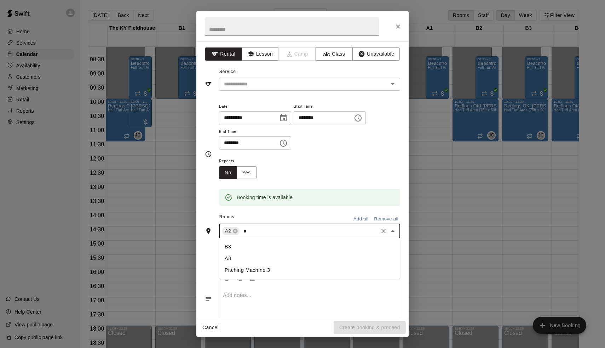
click at [238, 258] on li "A3" at bounding box center [309, 258] width 181 height 12
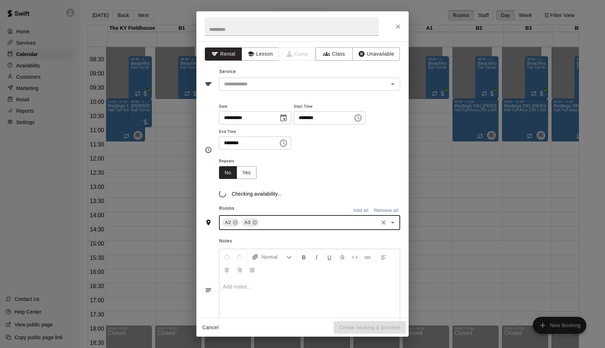
type input "*"
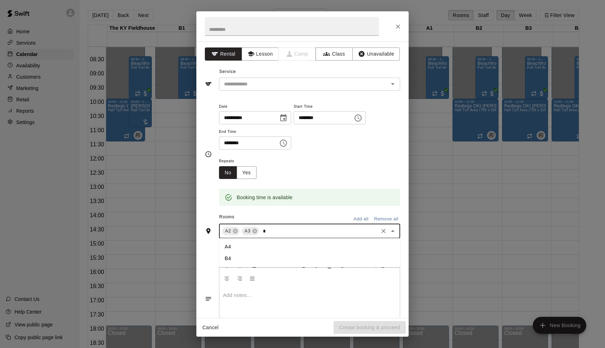
click at [235, 244] on li "A4" at bounding box center [309, 247] width 181 height 12
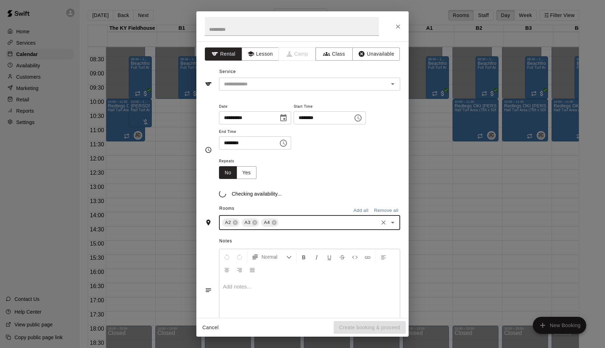
type input "*"
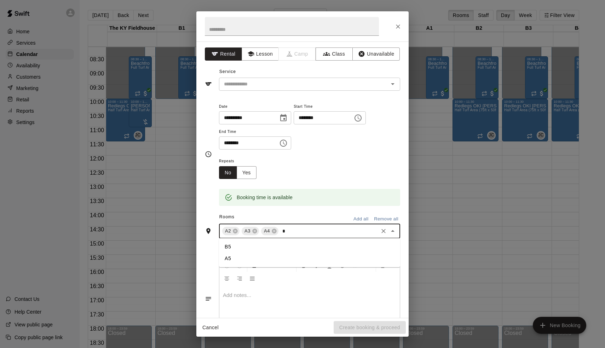
click at [233, 255] on li "A5" at bounding box center [309, 258] width 181 height 12
click at [263, 82] on input "text" at bounding box center [299, 84] width 156 height 9
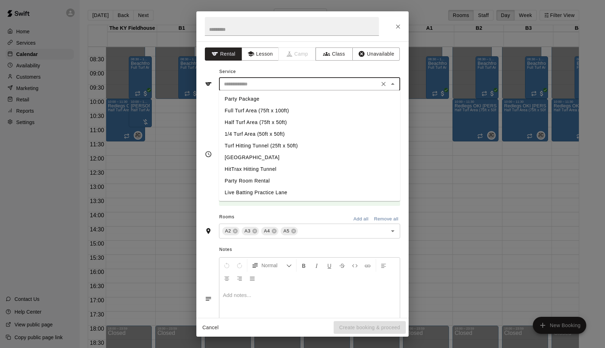
click at [264, 119] on li "Half Turf Area (75ft x 50ft)" at bounding box center [309, 122] width 181 height 12
type input "**********"
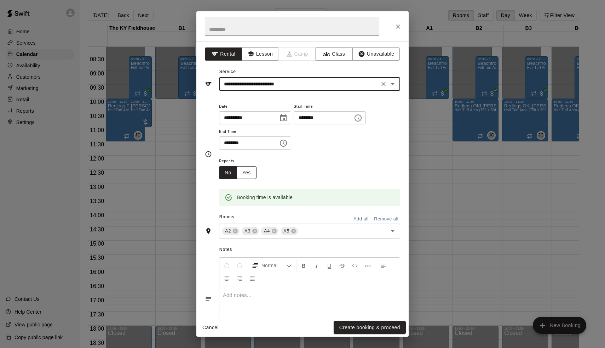
click at [252, 170] on button "Yes" at bounding box center [247, 172] width 20 height 13
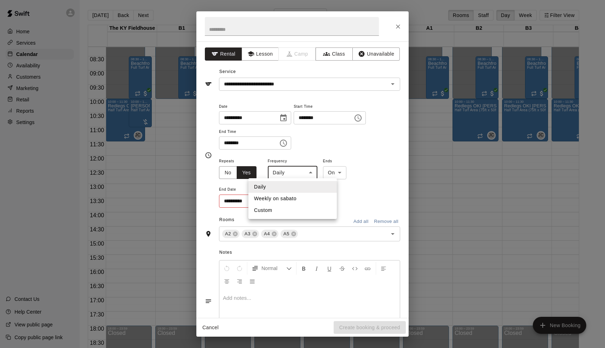
click at [285, 168] on body "Home Services Calendar Availability Customers Marketing Retail Reports Settings…" at bounding box center [302, 179] width 605 height 359
click at [282, 194] on li "Weekly on sabato" at bounding box center [293, 199] width 89 height 12
type input "******"
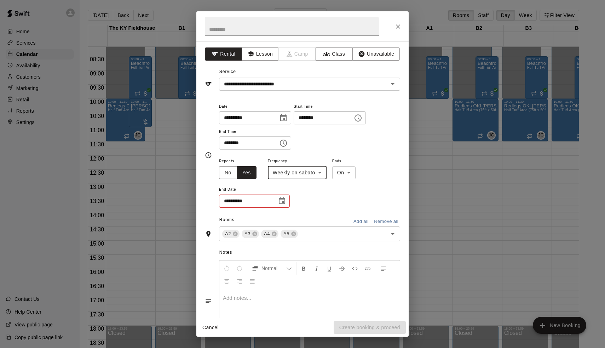
click at [281, 200] on icon "Choose date" at bounding box center [282, 200] width 8 height 8
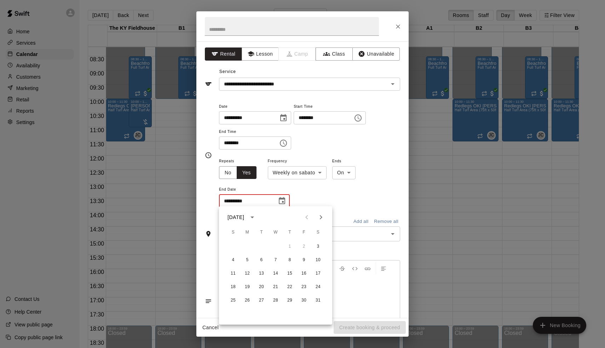
click at [320, 215] on icon "Next month" at bounding box center [321, 217] width 2 height 4
click at [320, 219] on icon "Next month" at bounding box center [321, 217] width 2 height 4
click at [318, 243] on button "7" at bounding box center [318, 246] width 13 height 13
type input "**********"
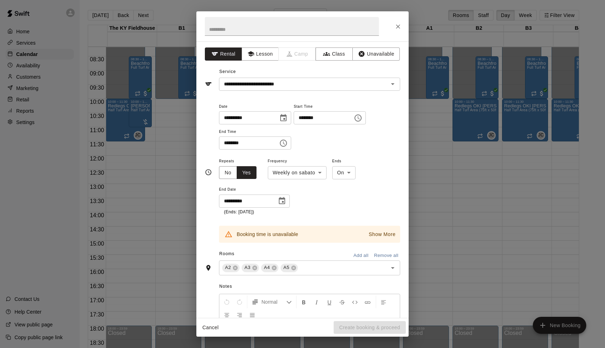
click at [390, 232] on p "Show More" at bounding box center [382, 233] width 27 height 7
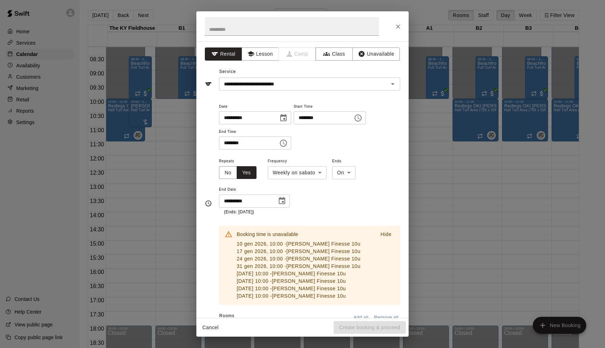
click at [364, 211] on div "**********" at bounding box center [309, 185] width 181 height 59
click at [210, 324] on button "Cancel" at bounding box center [210, 327] width 23 height 13
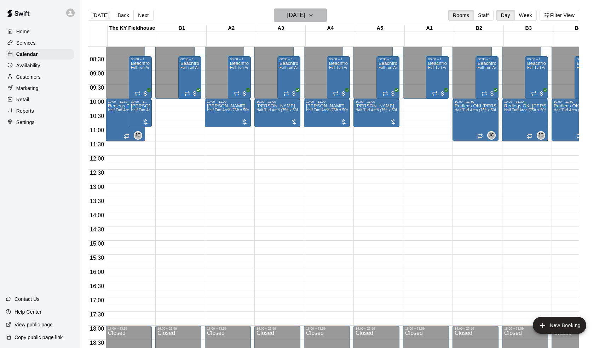
click at [302, 16] on h6 "[DATE]" at bounding box center [296, 15] width 18 height 10
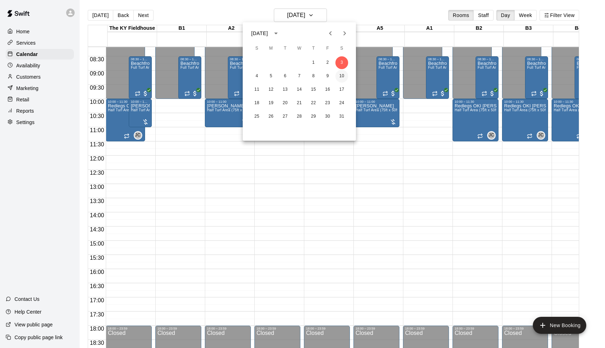
click at [341, 77] on button "10" at bounding box center [342, 76] width 13 height 13
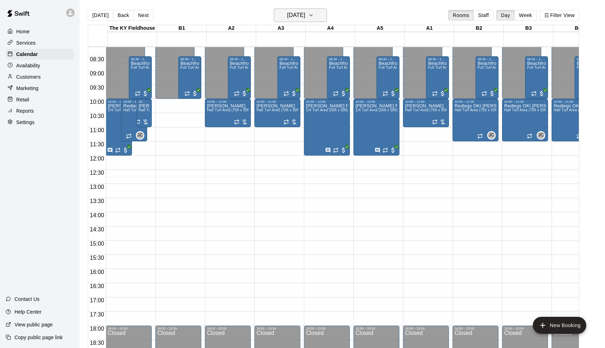
click at [296, 17] on h6 "[DATE]" at bounding box center [296, 15] width 18 height 10
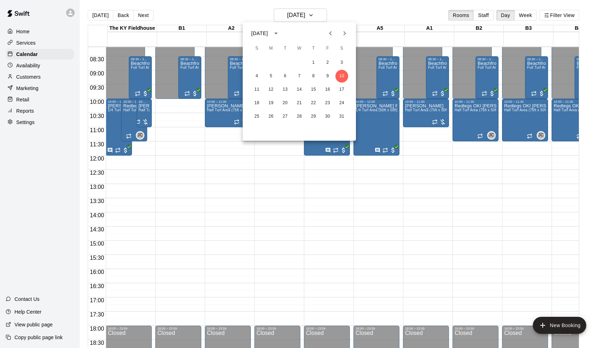
click at [344, 96] on div "11 12 13 14 15 16 17" at bounding box center [299, 89] width 113 height 13
click at [340, 90] on button "17" at bounding box center [342, 89] width 13 height 13
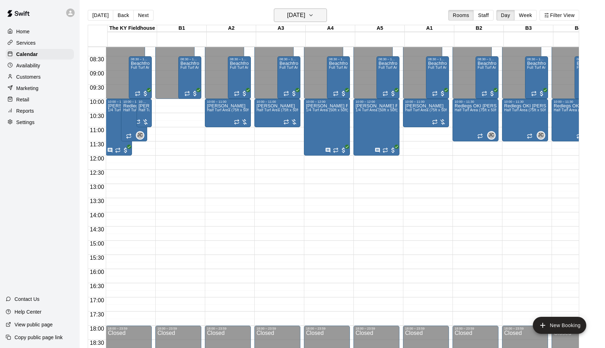
click at [309, 21] on button "[DATE]" at bounding box center [300, 14] width 53 height 13
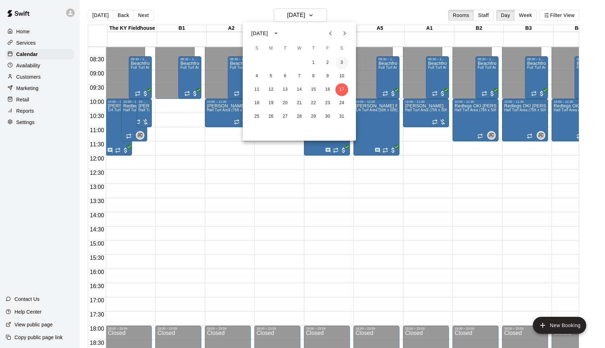
click at [340, 61] on button "3" at bounding box center [342, 62] width 13 height 13
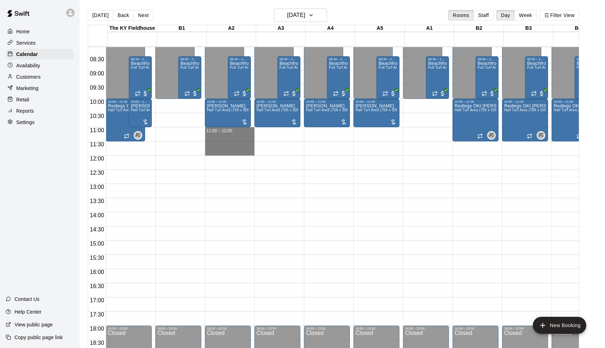
drag, startPoint x: 222, startPoint y: 129, endPoint x: 222, endPoint y: 154, distance: 24.4
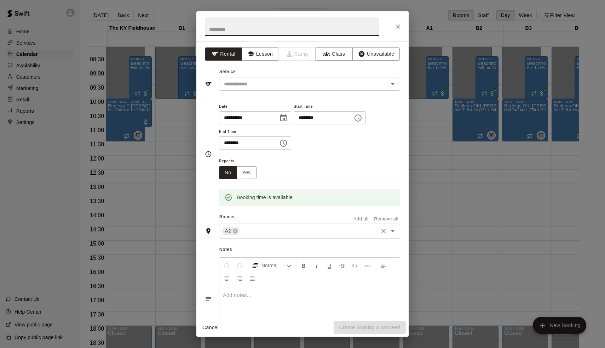
click at [269, 224] on div "A2 ​" at bounding box center [309, 230] width 181 height 15
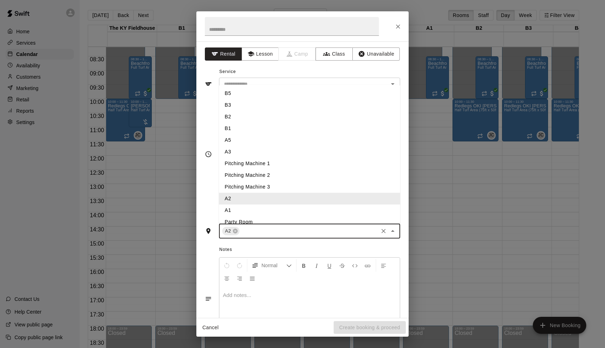
type input "*"
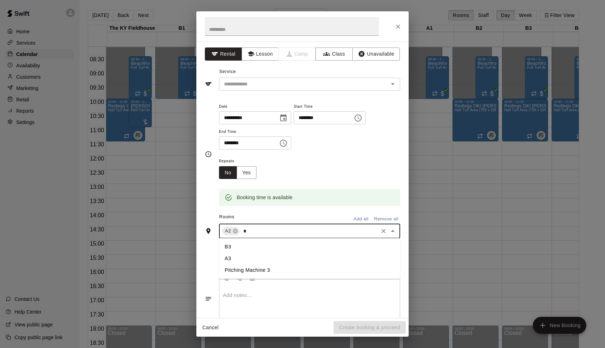
click at [244, 258] on li "A3" at bounding box center [309, 258] width 181 height 12
type input "*"
click at [239, 249] on li "A4" at bounding box center [309, 247] width 181 height 12
type input "*"
click at [237, 255] on li "A5" at bounding box center [309, 258] width 181 height 12
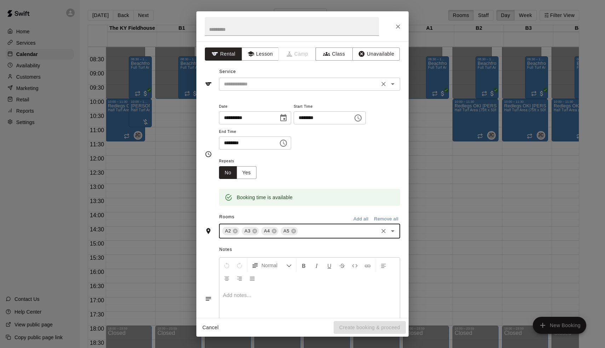
click at [244, 83] on input "text" at bounding box center [299, 84] width 156 height 9
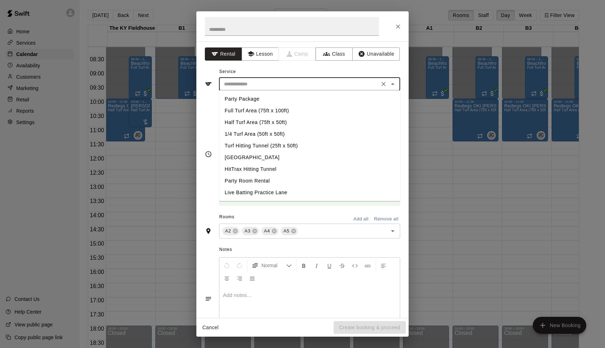
click at [242, 122] on li "Half Turf Area (75ft x 50ft)" at bounding box center [309, 122] width 181 height 12
type input "**********"
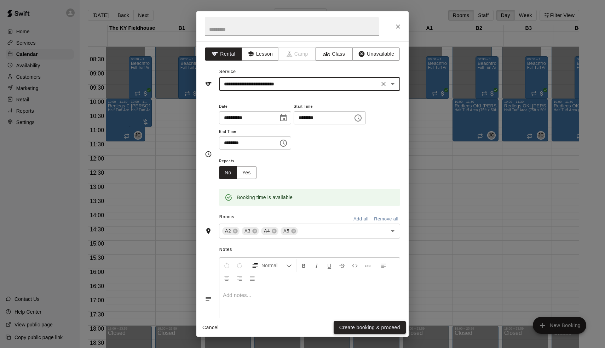
click at [357, 327] on button "Create booking & proceed" at bounding box center [370, 327] width 72 height 13
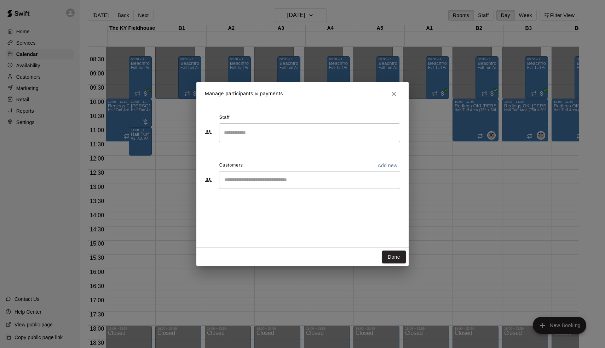
click at [458, 170] on div "Manage participants & payments Staff ​ Customers Add new ​ Done" at bounding box center [302, 174] width 605 height 348
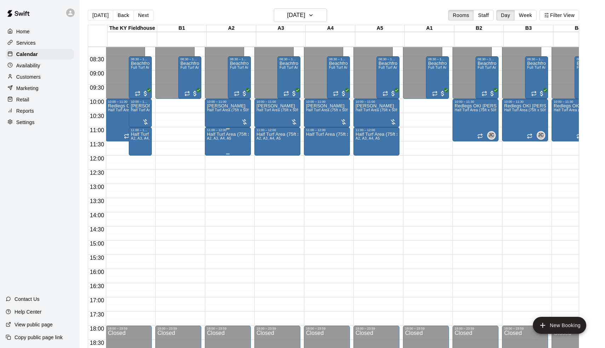
click at [226, 146] on div "Half Turf Area (75ft x 50ft) A2, A3, A4, A5" at bounding box center [228, 306] width 42 height 348
click at [217, 157] on img "edit" at bounding box center [216, 156] width 8 height 8
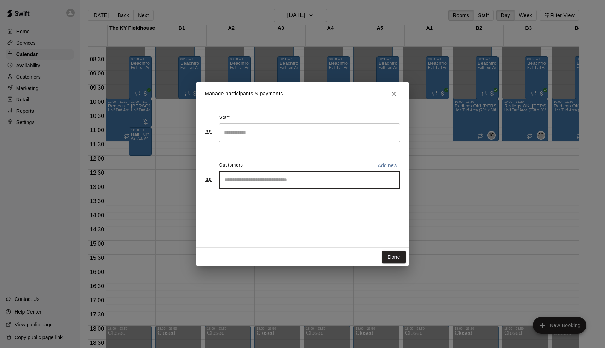
click at [251, 178] on input "Start typing to search customers..." at bounding box center [309, 179] width 175 height 7
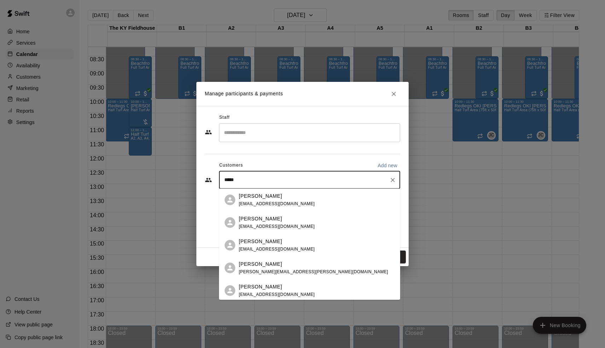
type input "******"
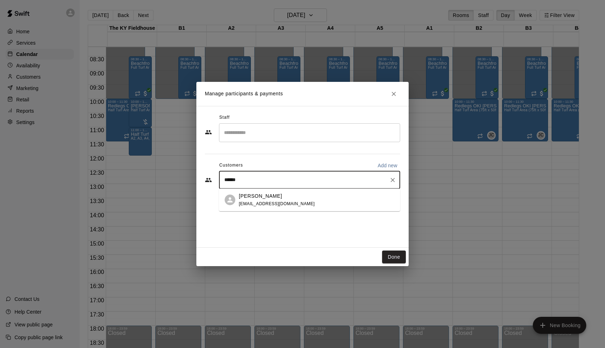
click at [238, 201] on div "[PERSON_NAME] [EMAIL_ADDRESS][DOMAIN_NAME]" at bounding box center [309, 199] width 181 height 23
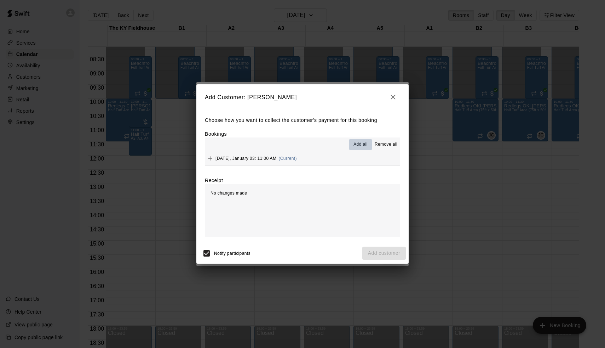
click at [360, 145] on span "Add all" at bounding box center [361, 144] width 14 height 7
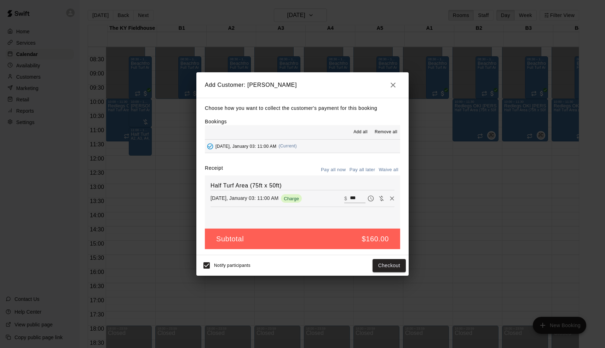
click at [370, 169] on button "Pay all later" at bounding box center [362, 169] width 29 height 11
click at [381, 261] on button "Add customer" at bounding box center [385, 265] width 44 height 13
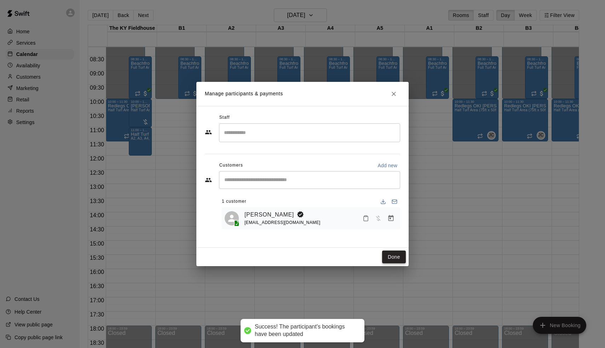
click at [387, 258] on button "Done" at bounding box center [394, 256] width 24 height 13
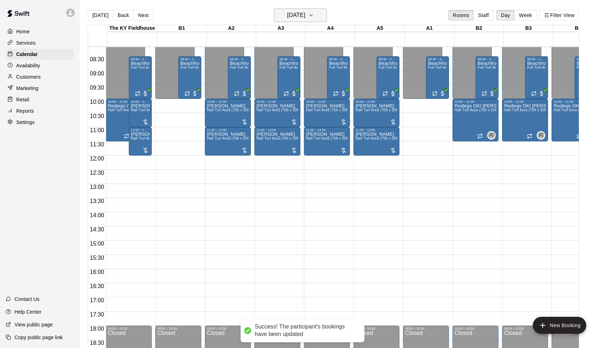
click at [304, 19] on h6 "[DATE]" at bounding box center [296, 15] width 18 height 10
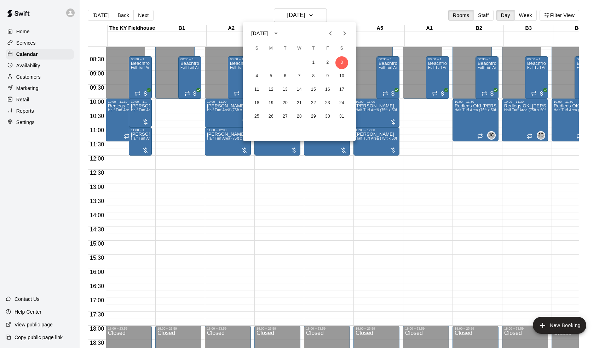
click at [378, 130] on div at bounding box center [302, 174] width 605 height 348
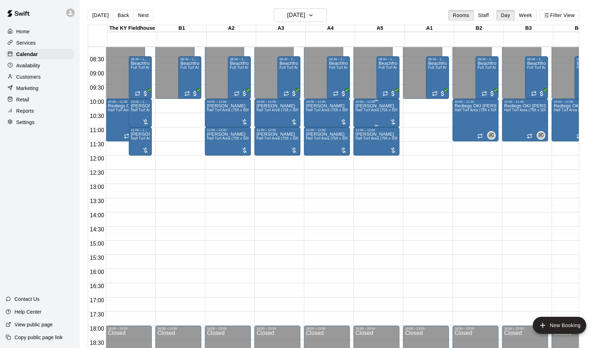
click at [378, 120] on div "[PERSON_NAME] Half Turf Area (75ft x 50ft)" at bounding box center [377, 277] width 42 height 348
click at [363, 115] on button "edit" at bounding box center [364, 111] width 14 height 14
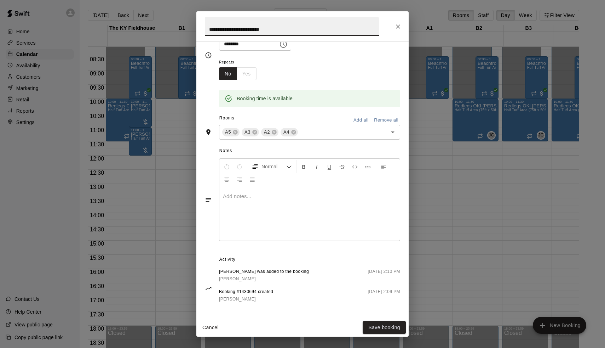
scroll to position [98, 0]
click at [417, 261] on div "**********" at bounding box center [302, 174] width 605 height 348
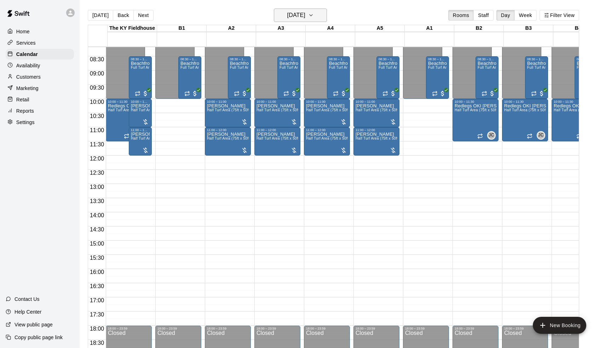
click at [287, 18] on h6 "[DATE]" at bounding box center [296, 15] width 18 height 10
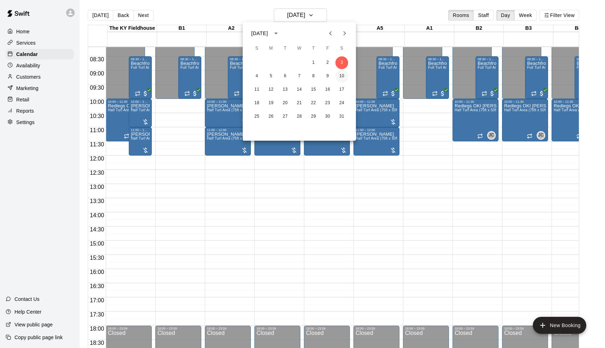
click at [341, 74] on button "10" at bounding box center [342, 76] width 13 height 13
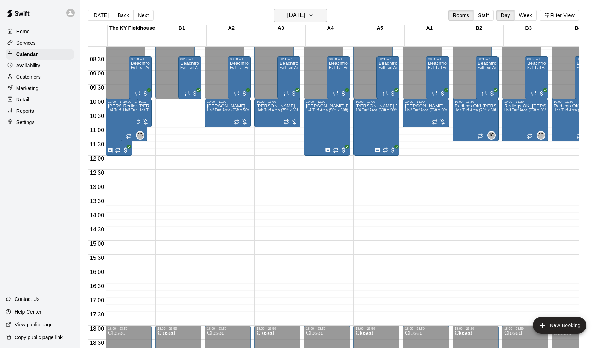
click at [299, 16] on h6 "[DATE]" at bounding box center [296, 15] width 18 height 10
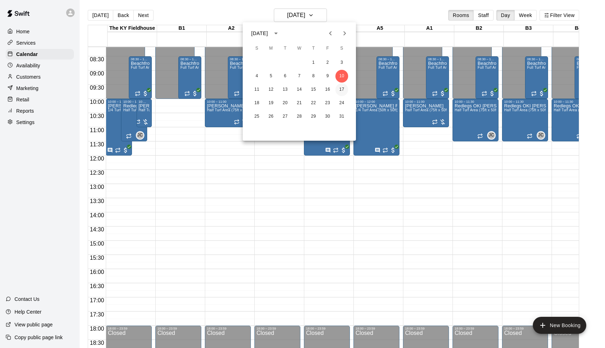
click at [340, 89] on button "17" at bounding box center [342, 89] width 13 height 13
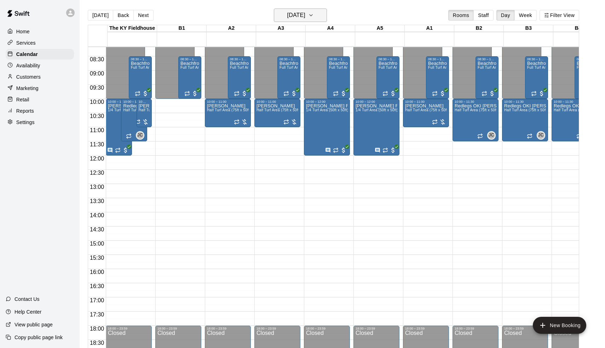
click at [306, 12] on h6 "[DATE]" at bounding box center [296, 15] width 18 height 10
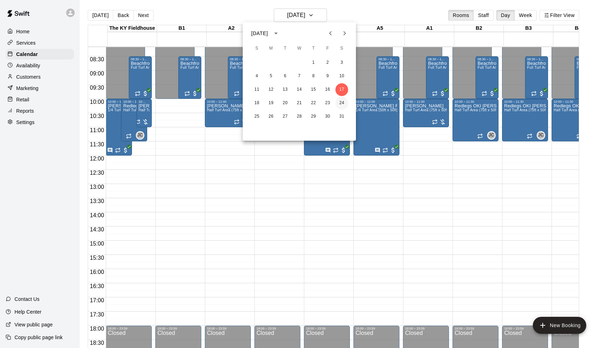
click at [340, 103] on button "24" at bounding box center [342, 103] width 13 height 13
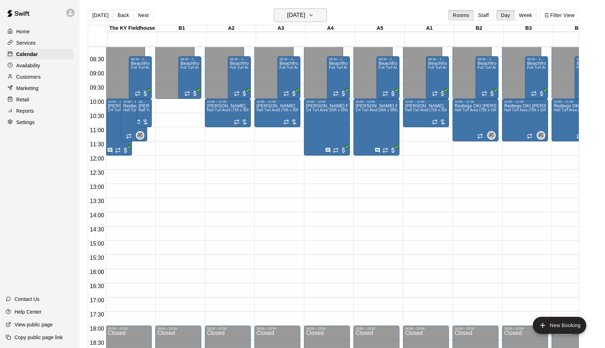
click at [305, 17] on h6 "[DATE]" at bounding box center [296, 15] width 18 height 10
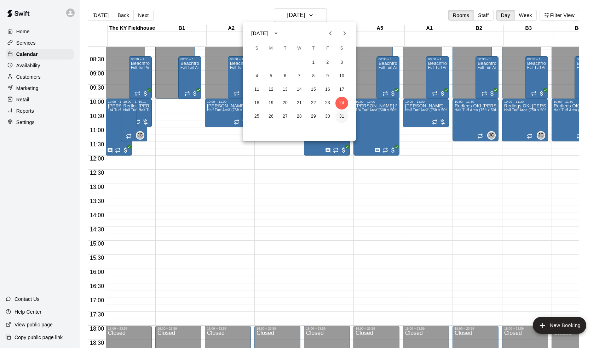
click at [342, 114] on button "31" at bounding box center [342, 116] width 13 height 13
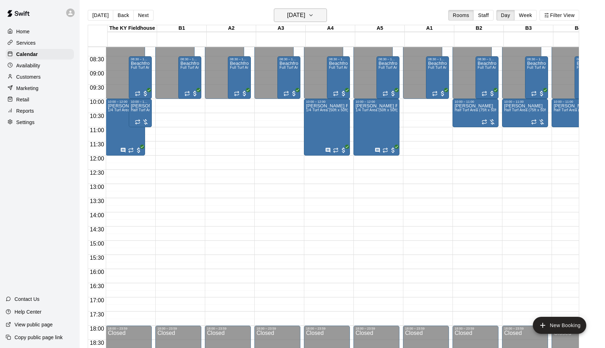
click at [306, 14] on h6 "[DATE]" at bounding box center [296, 15] width 18 height 10
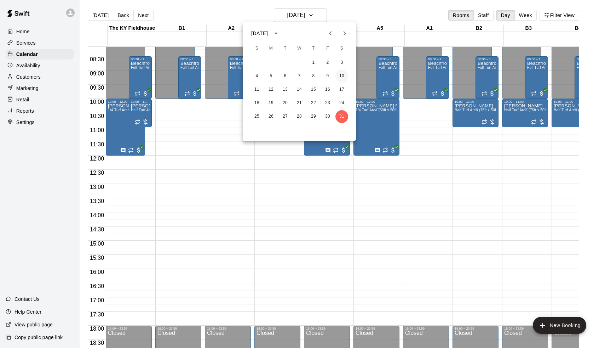
click at [343, 76] on button "10" at bounding box center [342, 76] width 13 height 13
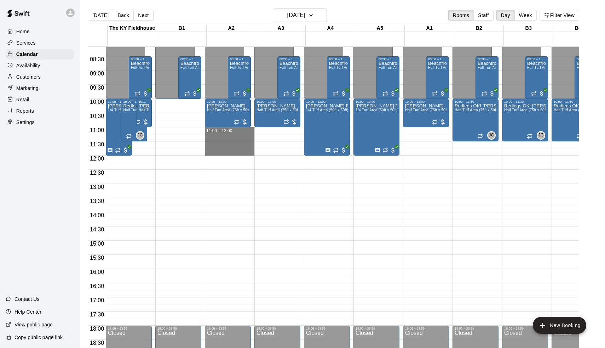
drag, startPoint x: 230, startPoint y: 131, endPoint x: 232, endPoint y: 151, distance: 19.9
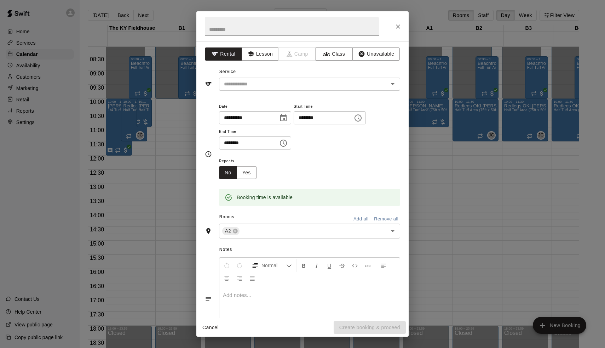
click at [443, 113] on div "**********" at bounding box center [302, 174] width 605 height 348
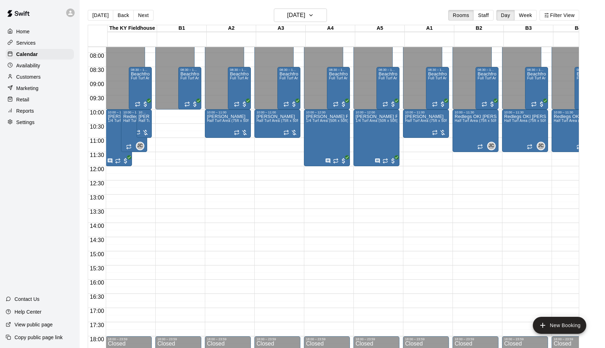
scroll to position [221, 0]
drag, startPoint x: 231, startPoint y: 139, endPoint x: 232, endPoint y: 163, distance: 24.1
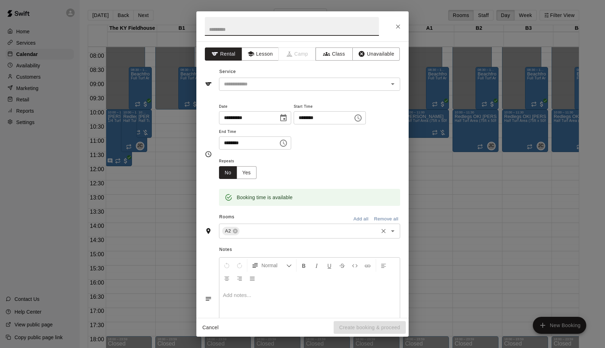
click at [276, 236] on div "A2 ​" at bounding box center [309, 230] width 181 height 15
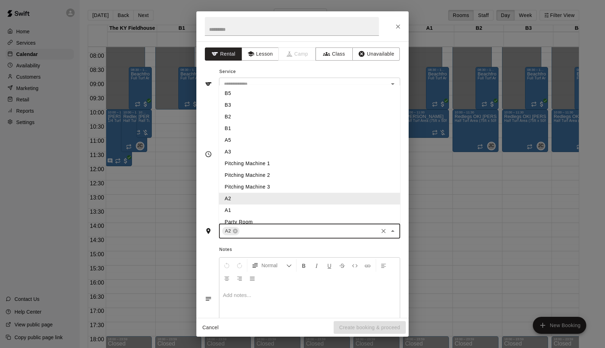
type input "*"
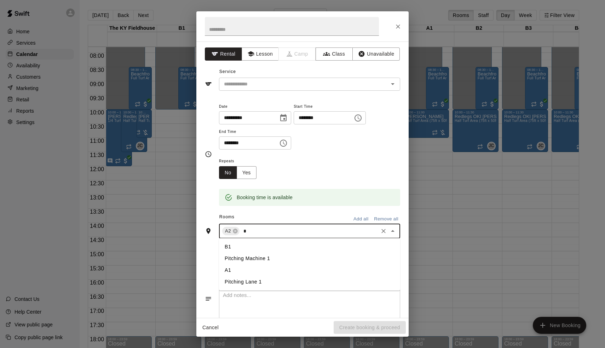
click at [242, 270] on li "A1" at bounding box center [309, 270] width 181 height 12
type input "*"
click at [238, 258] on li "A3" at bounding box center [309, 258] width 181 height 12
type input "*"
click at [259, 277] on li "Pitching Lane 1" at bounding box center [309, 282] width 181 height 12
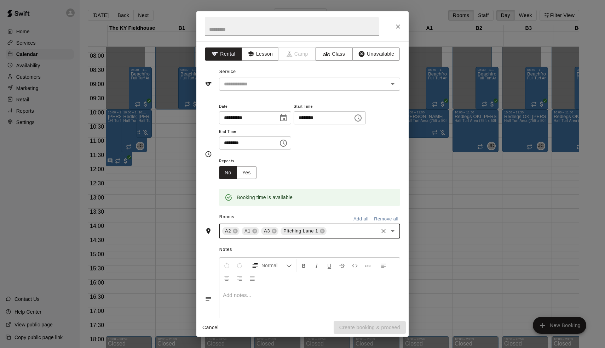
type input "*"
click at [253, 281] on li "Pitching Lane 2" at bounding box center [309, 282] width 181 height 12
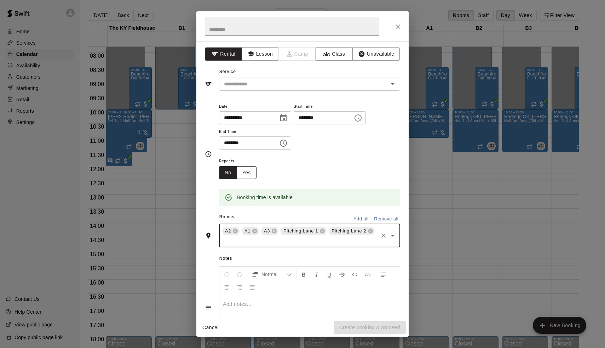
click at [243, 168] on button "Yes" at bounding box center [247, 172] width 20 height 13
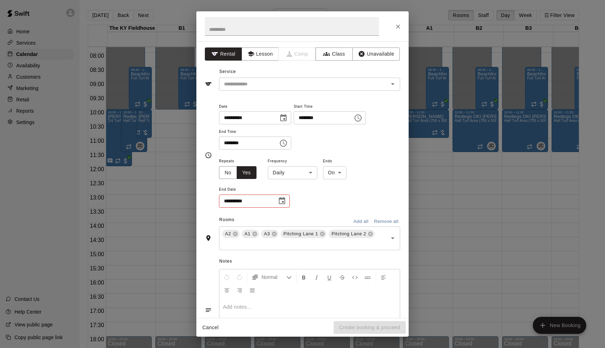
click at [284, 169] on body "Home Services Calendar Availability Customers Marketing Retail Reports Settings…" at bounding box center [302, 179] width 605 height 359
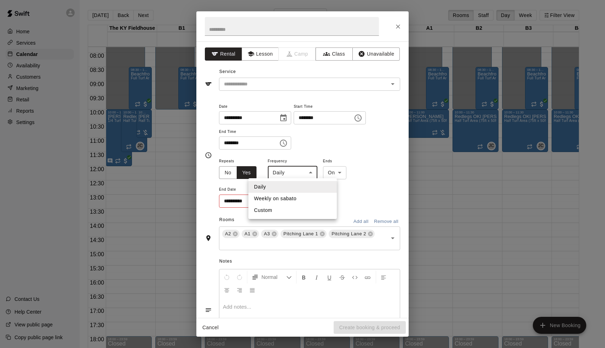
click at [289, 200] on li "Weekly on sabato" at bounding box center [293, 199] width 89 height 12
type input "******"
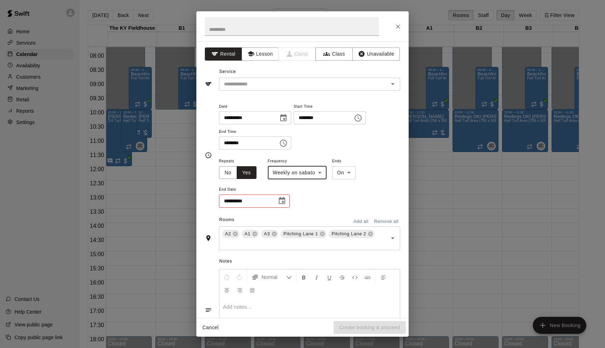
click at [288, 200] on button "Choose date" at bounding box center [282, 201] width 14 height 14
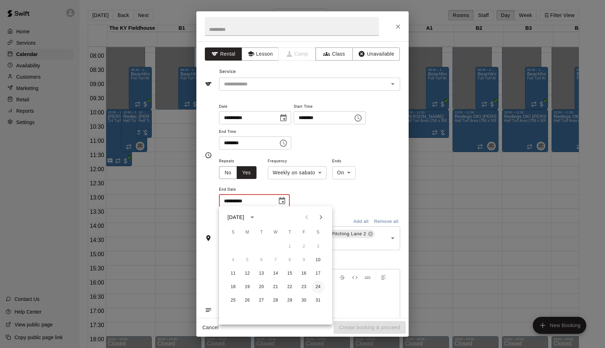
click at [318, 288] on button "24" at bounding box center [318, 286] width 13 height 13
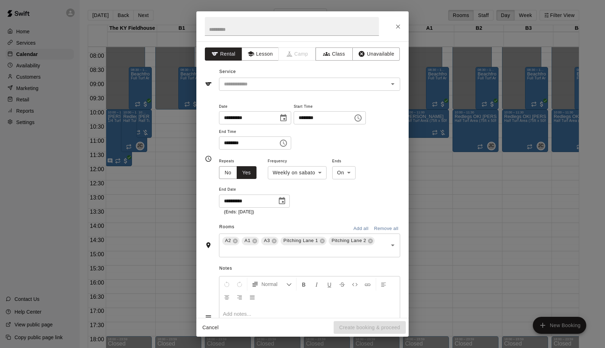
type input "**********"
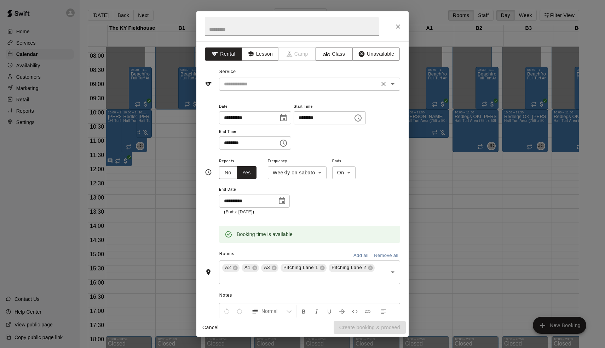
click at [241, 85] on input "text" at bounding box center [299, 84] width 156 height 9
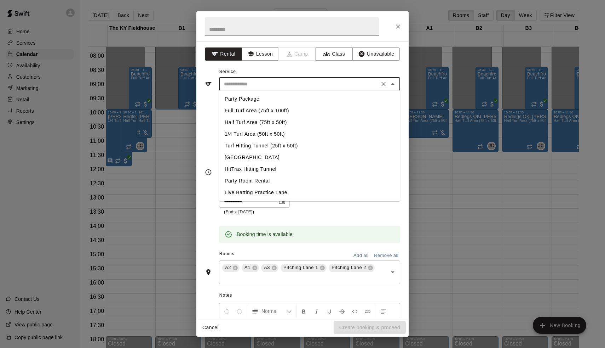
click at [251, 121] on li "Half Turf Area (75ft x 50ft)" at bounding box center [309, 122] width 181 height 12
type input "**********"
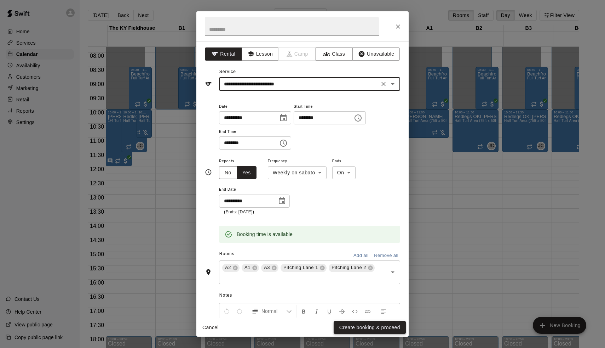
click at [366, 328] on button "Create booking & proceed" at bounding box center [370, 327] width 72 height 13
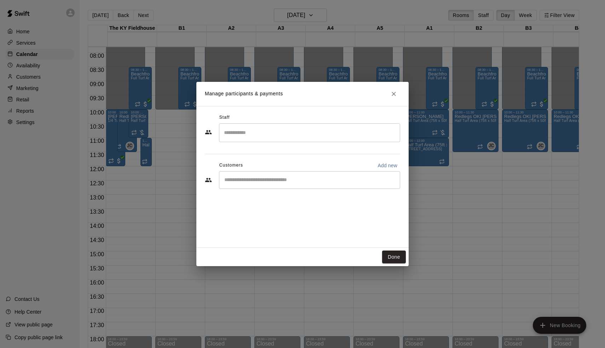
click at [268, 182] on input "Start typing to search customers..." at bounding box center [309, 179] width 175 height 7
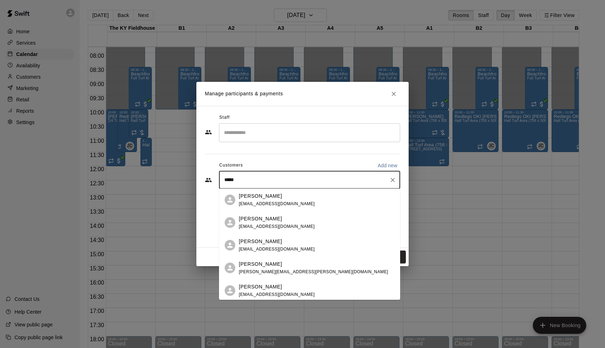
type input "******"
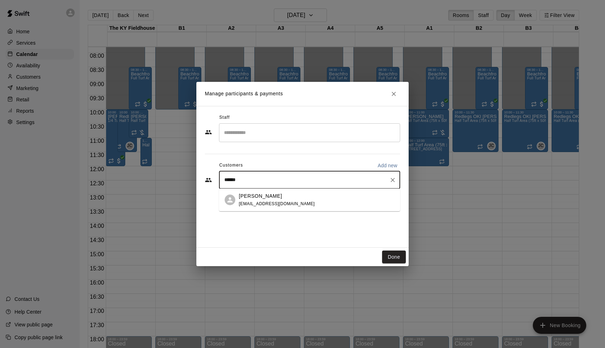
click at [255, 202] on span "[EMAIL_ADDRESS][DOMAIN_NAME]" at bounding box center [277, 203] width 76 height 5
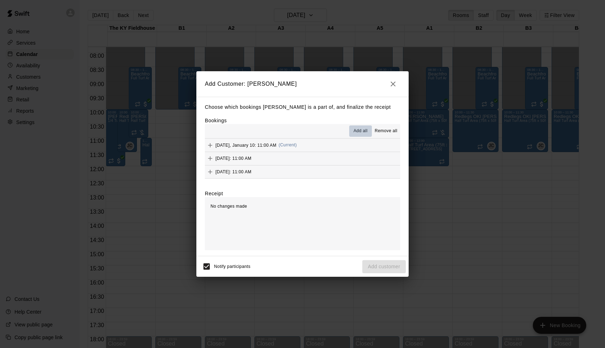
click at [364, 129] on span "Add all" at bounding box center [361, 130] width 14 height 7
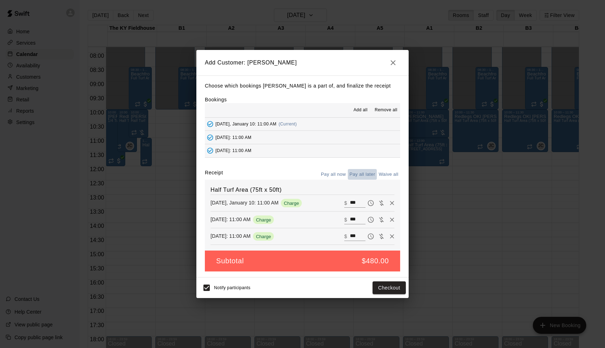
click at [357, 172] on button "Pay all later" at bounding box center [362, 174] width 29 height 11
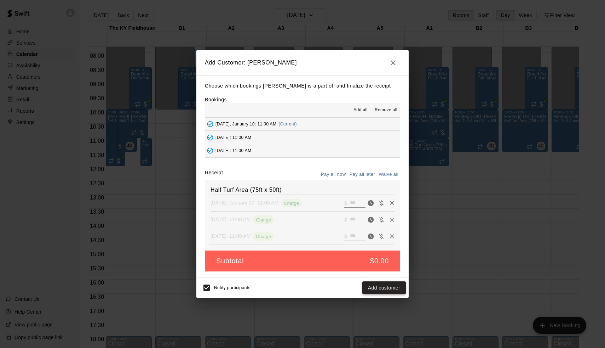
click at [389, 286] on button "Add customer" at bounding box center [385, 287] width 44 height 13
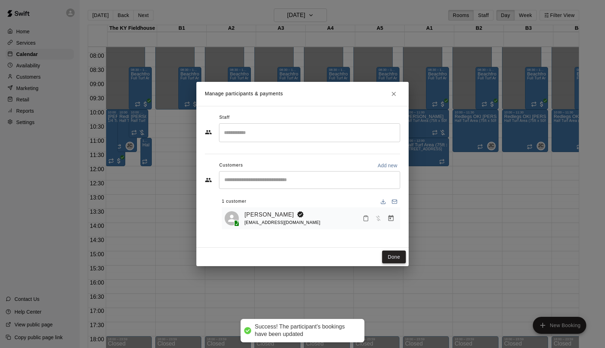
click at [395, 255] on button "Done" at bounding box center [394, 256] width 24 height 13
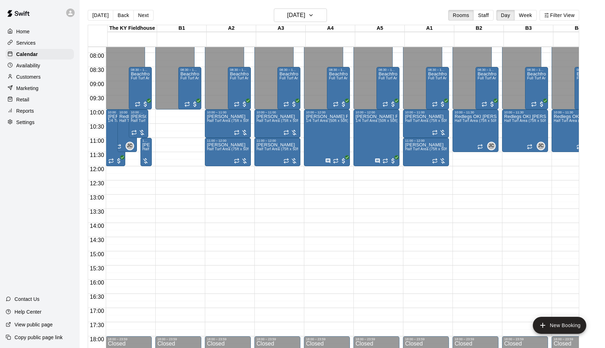
click at [309, 23] on div "[DATE] Back [DATE][DATE] Rooms Staff Day Week Filter View" at bounding box center [334, 16] width 492 height 16
click at [306, 19] on h6 "[DATE]" at bounding box center [296, 15] width 18 height 10
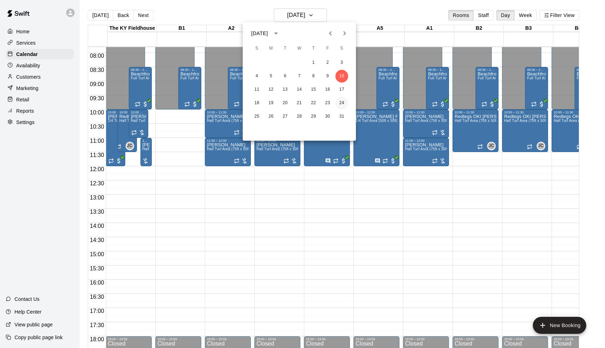
click at [343, 98] on button "24" at bounding box center [342, 103] width 13 height 13
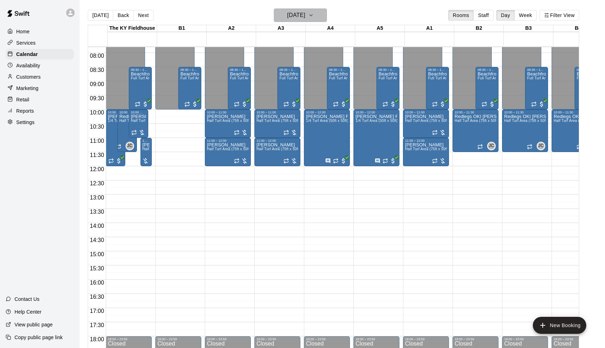
click at [304, 18] on h6 "[DATE]" at bounding box center [296, 15] width 18 height 10
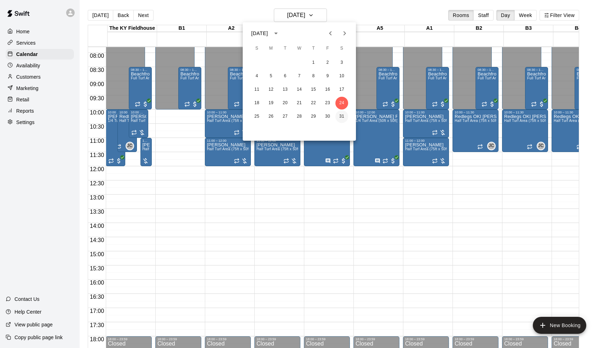
click at [341, 114] on button "31" at bounding box center [342, 116] width 13 height 13
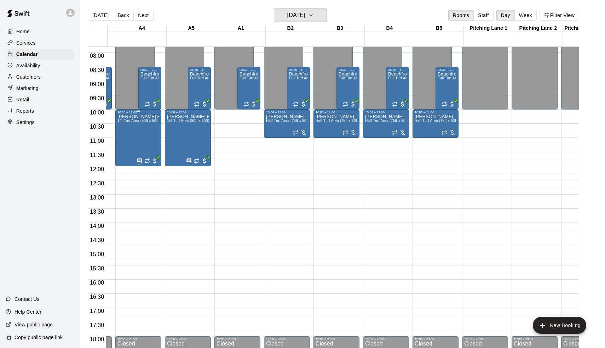
scroll to position [0, 291]
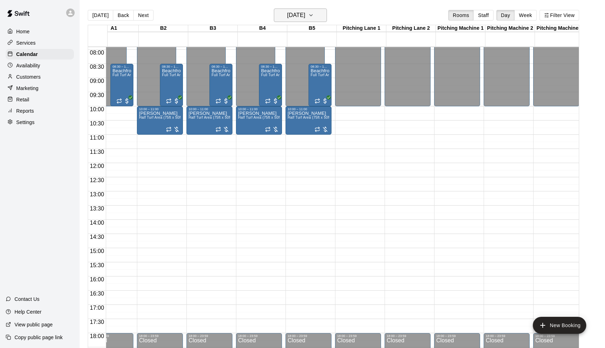
click at [306, 11] on h6 "[DATE]" at bounding box center [296, 15] width 18 height 10
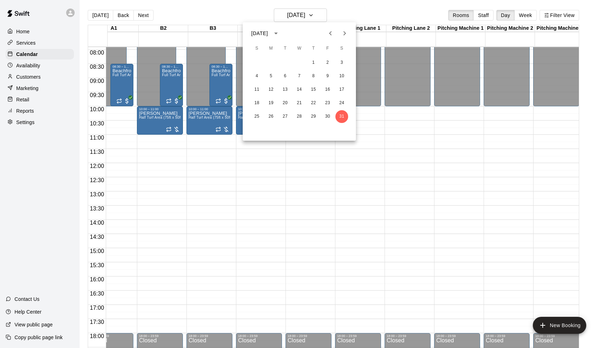
click at [348, 30] on icon "Next month" at bounding box center [345, 33] width 8 height 8
click at [341, 64] on button "7" at bounding box center [342, 62] width 13 height 13
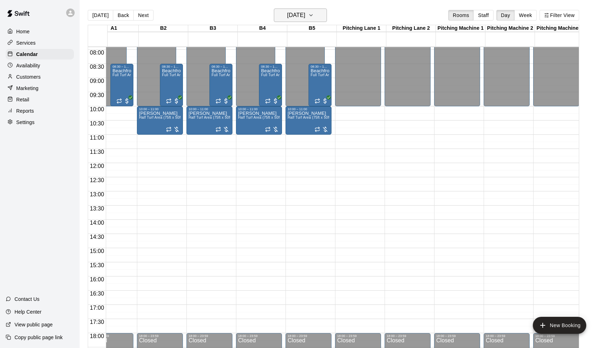
click at [295, 17] on h6 "[DATE]" at bounding box center [296, 15] width 18 height 10
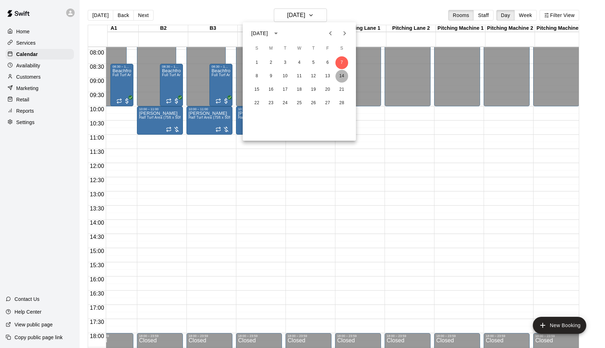
click at [339, 76] on button "14" at bounding box center [342, 76] width 13 height 13
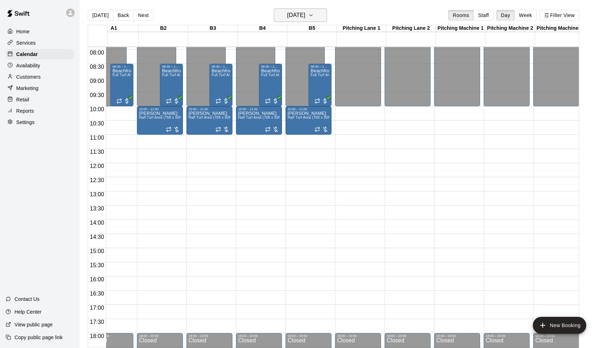
click at [290, 14] on h6 "[DATE]" at bounding box center [296, 15] width 18 height 10
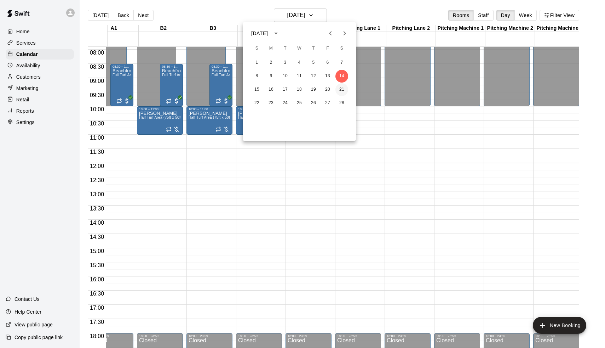
click at [338, 89] on button "21" at bounding box center [342, 89] width 13 height 13
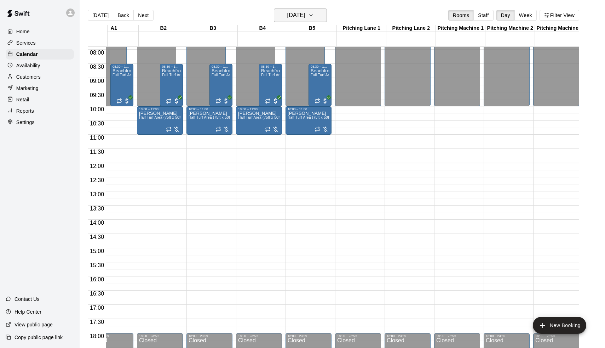
click at [305, 16] on h6 "[DATE]" at bounding box center [296, 15] width 18 height 10
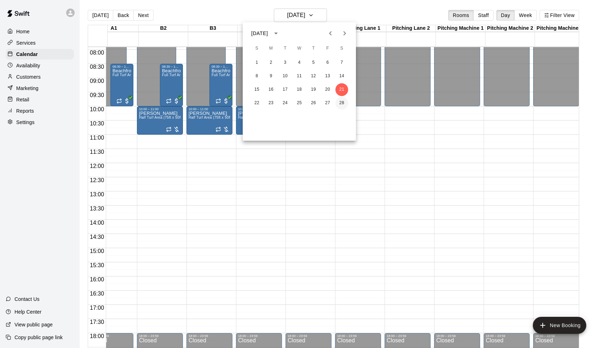
click at [342, 102] on button "28" at bounding box center [342, 103] width 13 height 13
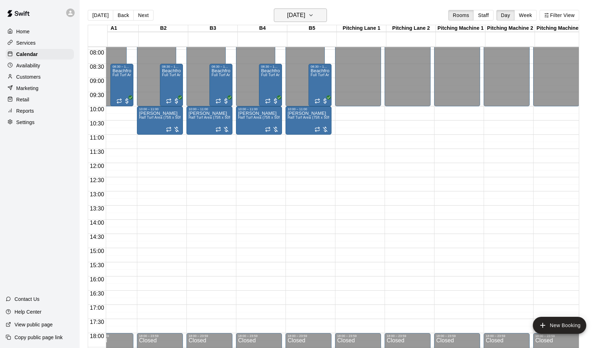
click at [306, 17] on h6 "[DATE]" at bounding box center [296, 15] width 18 height 10
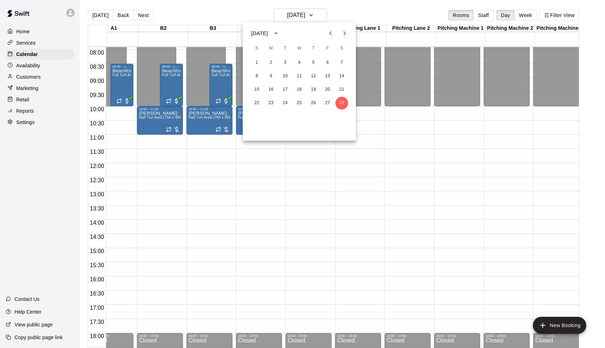
click at [341, 32] on icon "Next month" at bounding box center [345, 33] width 8 height 8
click at [342, 59] on button "7" at bounding box center [342, 62] width 13 height 13
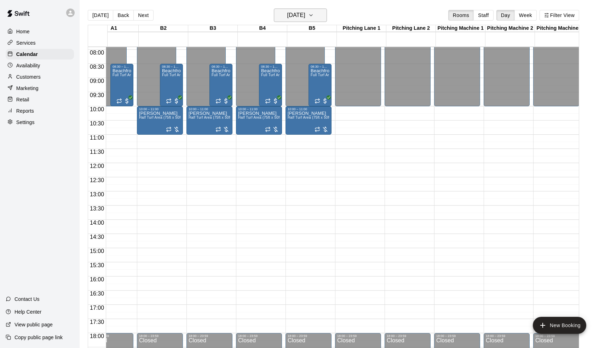
click at [302, 12] on h6 "[DATE]" at bounding box center [296, 15] width 18 height 10
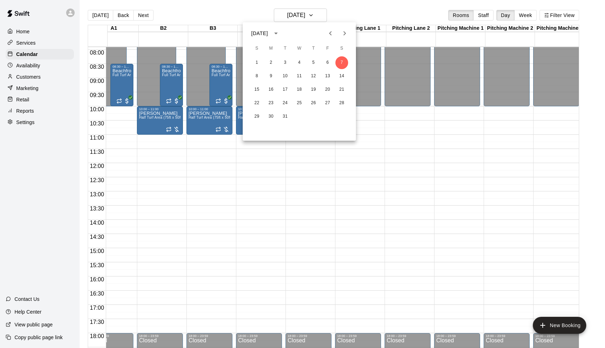
click at [329, 29] on icon "Previous month" at bounding box center [330, 33] width 8 height 8
click at [342, 101] on button "28" at bounding box center [342, 103] width 13 height 13
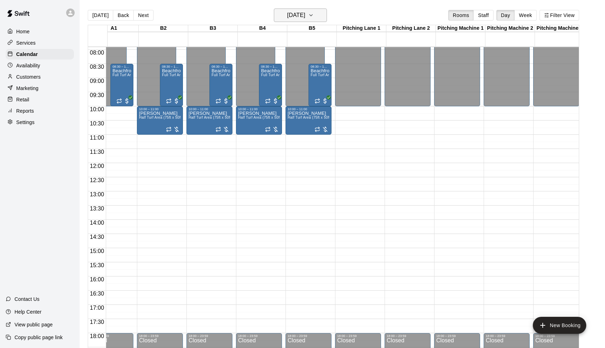
click at [293, 13] on h6 "[DATE]" at bounding box center [296, 15] width 18 height 10
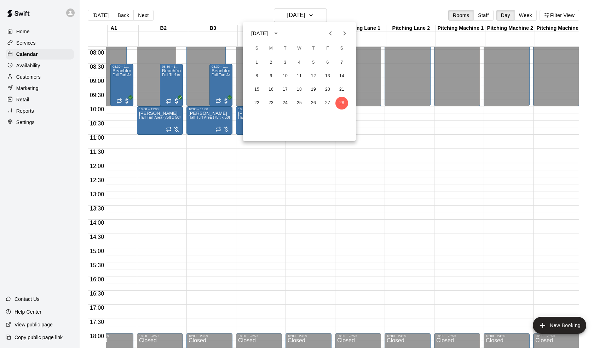
click at [332, 35] on icon "Previous month" at bounding box center [330, 33] width 8 height 8
click at [344, 115] on button "31" at bounding box center [342, 116] width 13 height 13
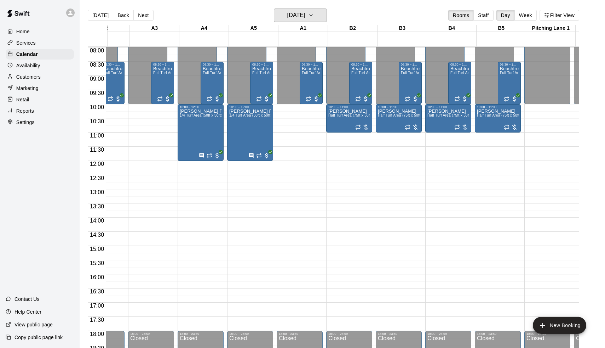
scroll to position [226, 121]
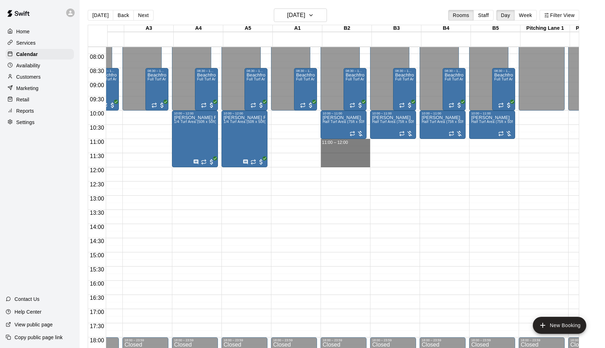
drag, startPoint x: 348, startPoint y: 141, endPoint x: 348, endPoint y: 164, distance: 23.7
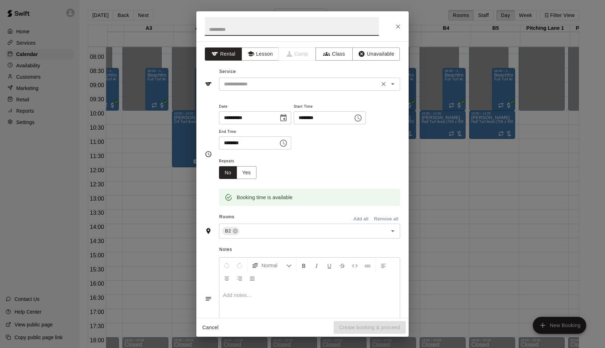
click at [282, 85] on input "text" at bounding box center [299, 84] width 156 height 9
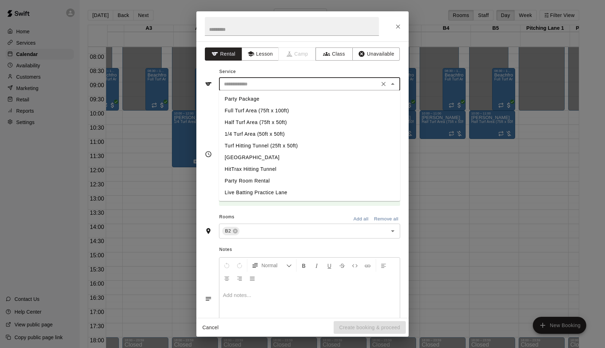
click at [245, 121] on li "Half Turf Area (75ft x 50ft)" at bounding box center [309, 122] width 181 height 12
type input "**********"
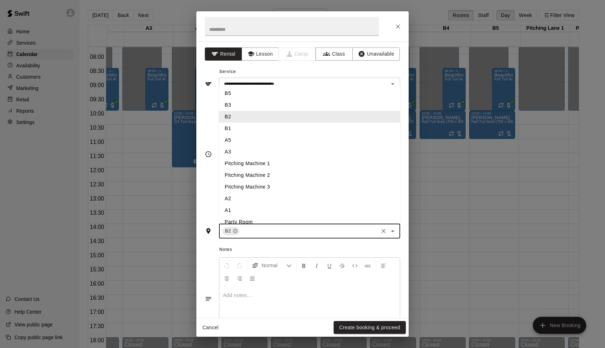
click at [272, 228] on input "text" at bounding box center [309, 231] width 137 height 9
type input "*"
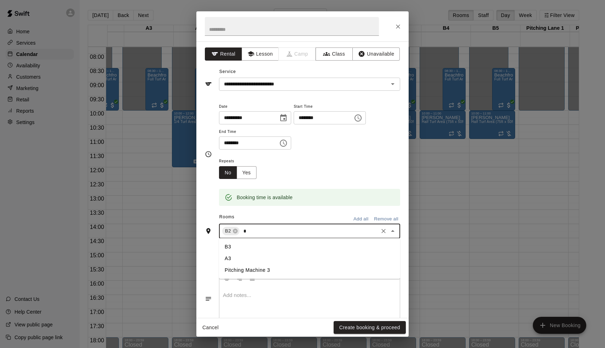
click at [244, 247] on li "B3" at bounding box center [309, 247] width 181 height 12
type input "*"
click at [239, 253] on li "B4" at bounding box center [309, 258] width 181 height 12
type input "*"
click at [236, 249] on li "B5" at bounding box center [309, 247] width 181 height 12
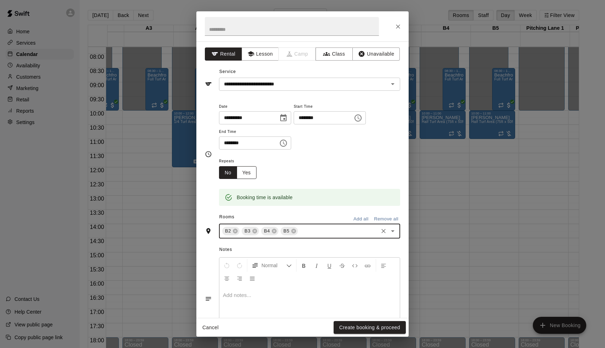
click at [255, 168] on button "Yes" at bounding box center [247, 172] width 20 height 13
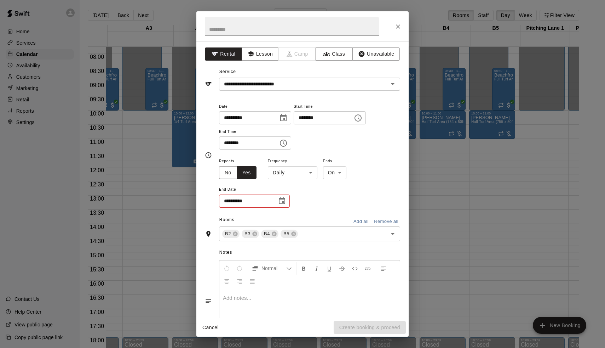
click at [287, 170] on body "Home Services Calendar Availability Customers Marketing Retail Reports Settings…" at bounding box center [302, 179] width 605 height 359
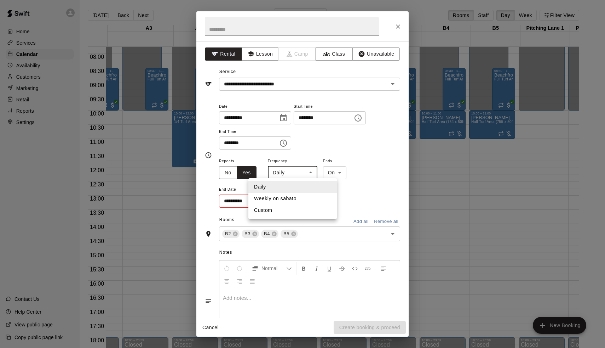
click at [292, 198] on li "Weekly on sabato" at bounding box center [293, 199] width 89 height 12
type input "******"
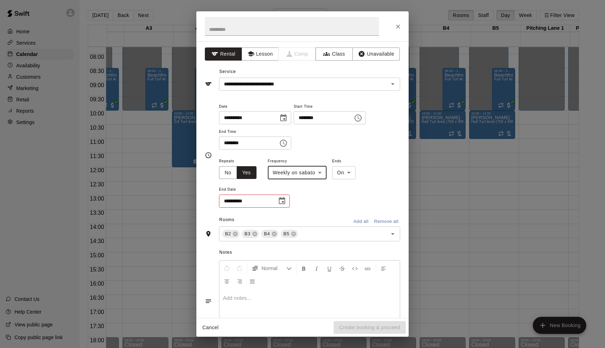
click at [286, 200] on button "Choose date" at bounding box center [282, 201] width 14 height 14
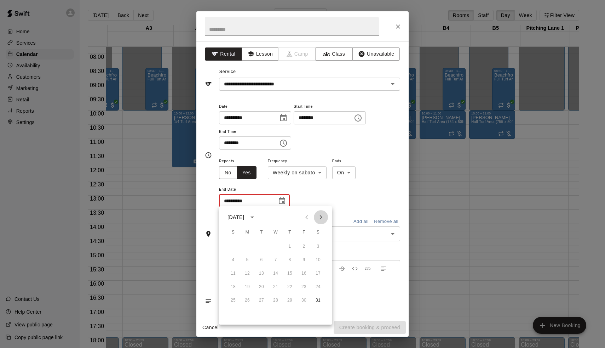
click at [323, 220] on icon "Next month" at bounding box center [321, 217] width 8 height 8
click at [321, 223] on button "Next month" at bounding box center [321, 217] width 14 height 14
click at [316, 250] on button "7" at bounding box center [318, 246] width 13 height 13
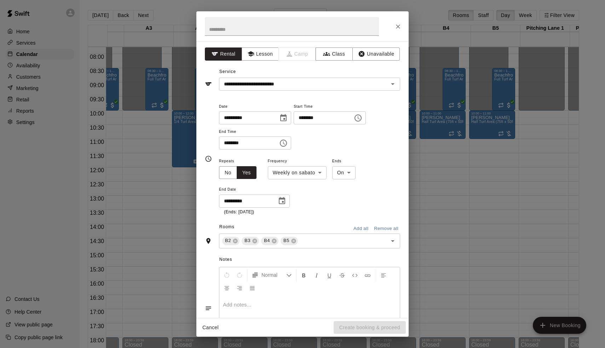
type input "**********"
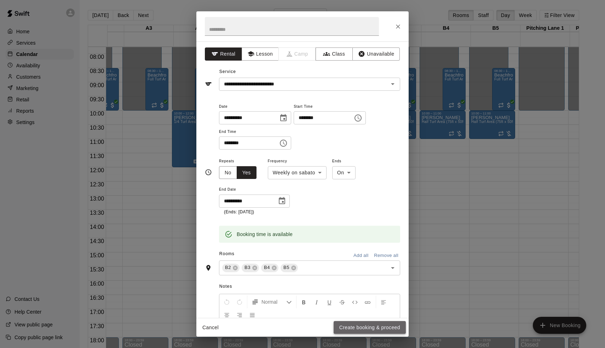
click at [356, 327] on button "Create booking & proceed" at bounding box center [370, 327] width 72 height 13
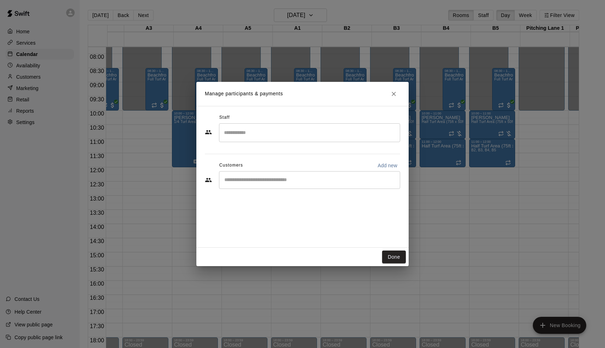
click at [252, 186] on div "​" at bounding box center [309, 180] width 181 height 18
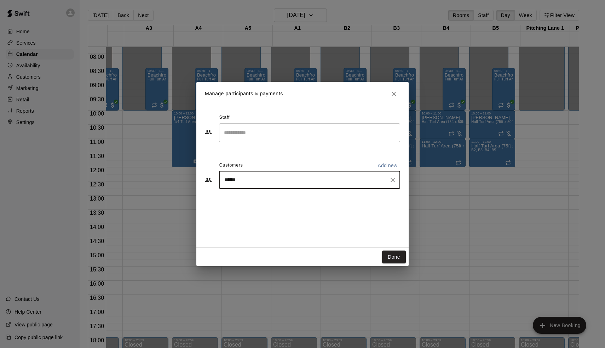
type input "*******"
click at [250, 205] on span "[EMAIL_ADDRESS][DOMAIN_NAME]" at bounding box center [277, 203] width 76 height 5
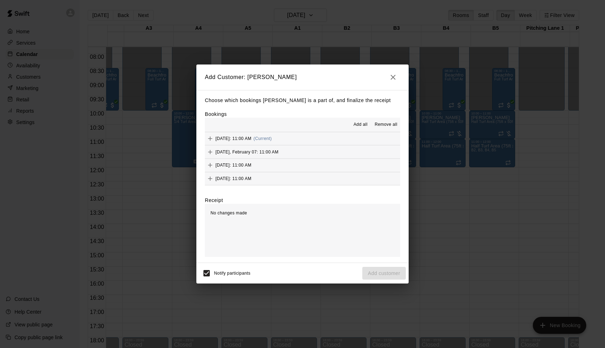
click at [361, 126] on span "Add all" at bounding box center [361, 124] width 14 height 7
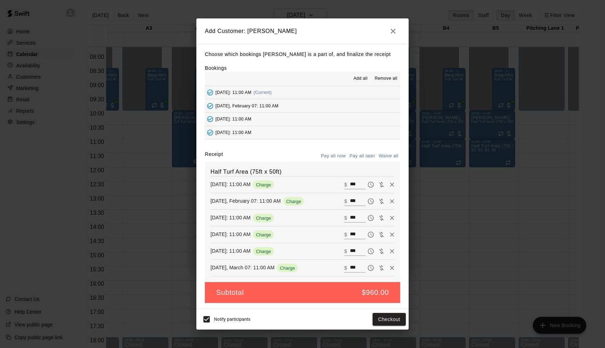
click at [368, 158] on button "Pay all later" at bounding box center [362, 155] width 29 height 11
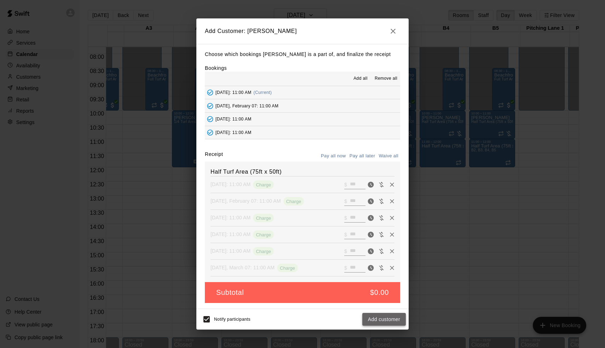
click at [389, 321] on button "Add customer" at bounding box center [385, 319] width 44 height 13
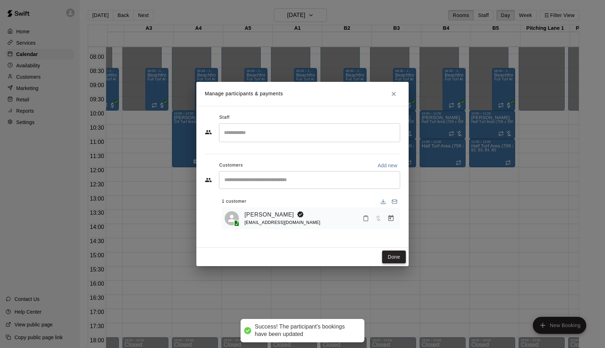
click at [399, 257] on button "Done" at bounding box center [394, 256] width 24 height 13
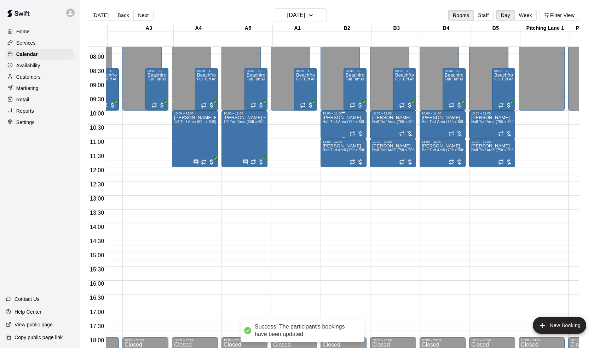
click at [340, 124] on span "Half Turf Area (75ft x 50ft)" at bounding box center [345, 122] width 44 height 4
click at [331, 142] on img "edit" at bounding box center [331, 144] width 8 height 8
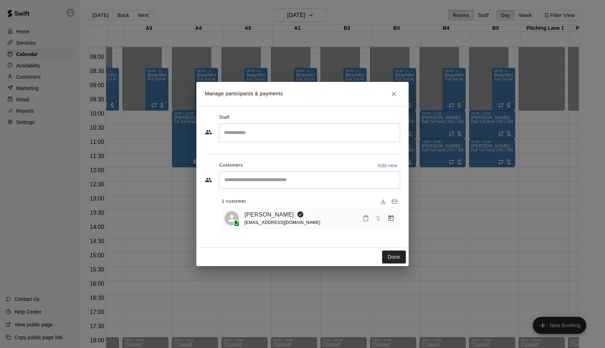
click at [443, 153] on div "Manage participants & payments Staff ​ Customers Add new ​ 1 customer [PERSON_N…" at bounding box center [302, 174] width 605 height 348
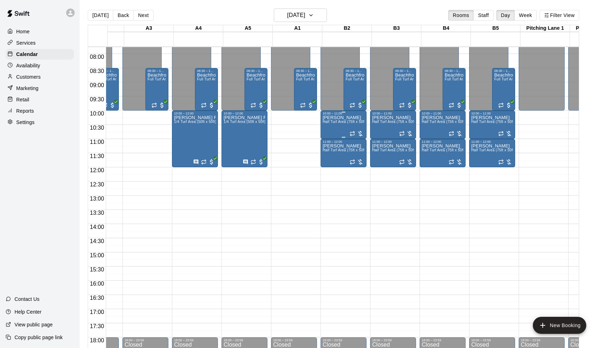
click at [335, 128] on div "[PERSON_NAME] Half Turf Area (75ft x 50ft)" at bounding box center [344, 289] width 42 height 348
click at [334, 123] on icon "edit" at bounding box center [331, 123] width 8 height 8
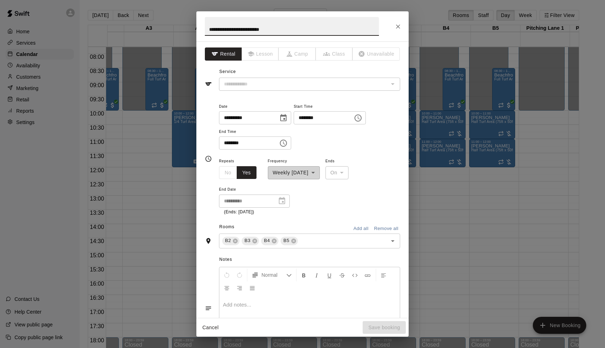
type input "**********"
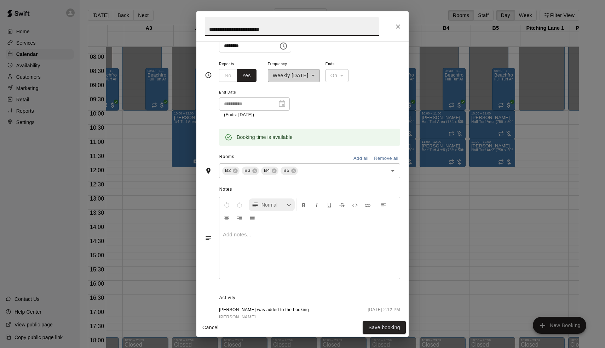
scroll to position [110, 0]
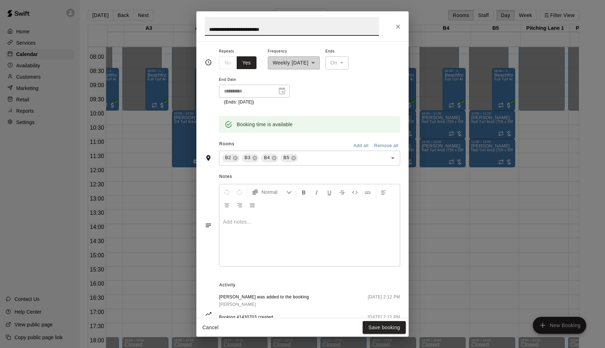
click at [246, 238] on div at bounding box center [309, 239] width 181 height 53
click at [392, 325] on button "Save booking" at bounding box center [384, 327] width 43 height 13
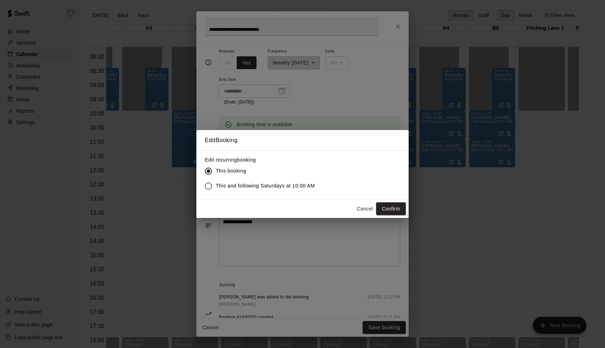
click at [286, 191] on label "This and following Saturdays at 10:00 AM" at bounding box center [258, 185] width 114 height 15
click at [371, 211] on button "Cancel" at bounding box center [365, 208] width 23 height 13
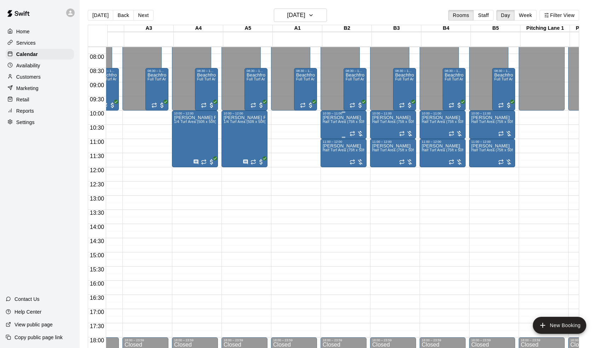
click at [349, 118] on p "[PERSON_NAME]" at bounding box center [344, 118] width 42 height 0
click at [330, 125] on icon "edit" at bounding box center [331, 125] width 8 height 8
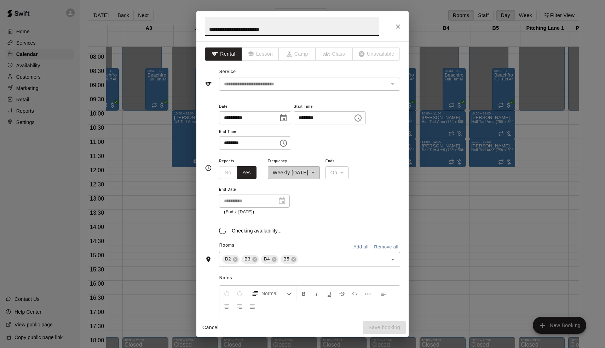
click at [437, 217] on div "**********" at bounding box center [302, 174] width 605 height 348
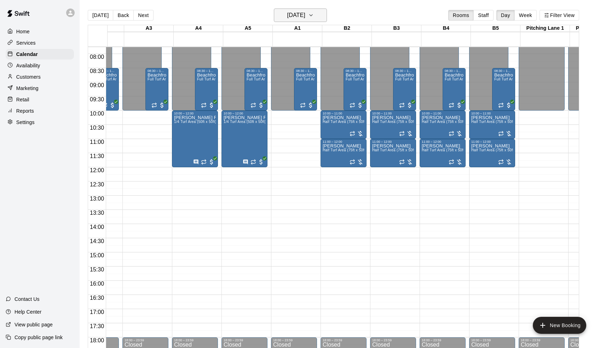
click at [287, 16] on h6 "[DATE]" at bounding box center [296, 15] width 18 height 10
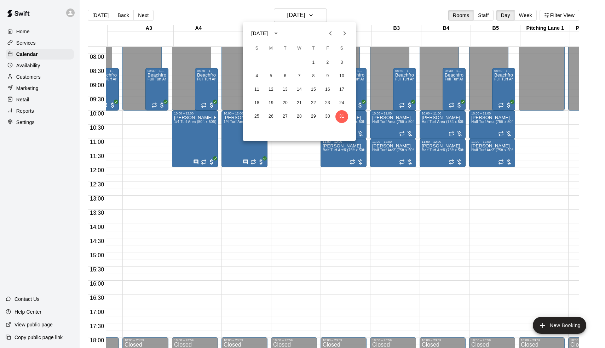
click at [332, 35] on icon "Previous month" at bounding box center [330, 33] width 8 height 8
click at [343, 31] on icon "Next month" at bounding box center [345, 33] width 8 height 8
click at [335, 33] on icon "Previous month" at bounding box center [330, 33] width 8 height 8
click at [341, 30] on icon "Next month" at bounding box center [345, 33] width 8 height 8
click at [342, 65] on button "3" at bounding box center [342, 62] width 13 height 13
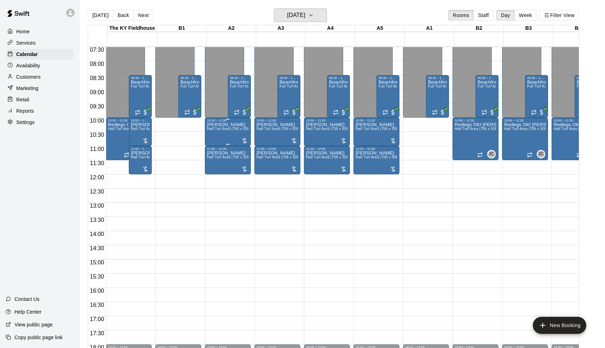
scroll to position [208, 0]
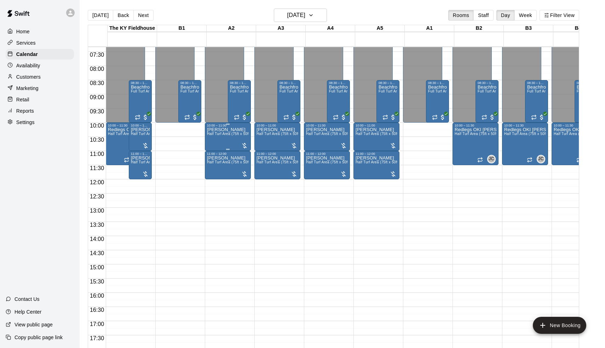
click at [232, 135] on span "Half Turf Area (75ft x 50ft)" at bounding box center [229, 134] width 44 height 4
click at [215, 140] on icon "edit" at bounding box center [215, 139] width 6 height 6
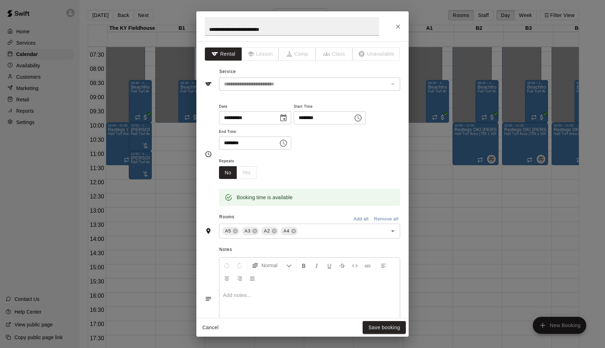
click at [251, 291] on p at bounding box center [309, 294] width 173 height 7
click at [391, 327] on button "Save booking" at bounding box center [384, 327] width 43 height 13
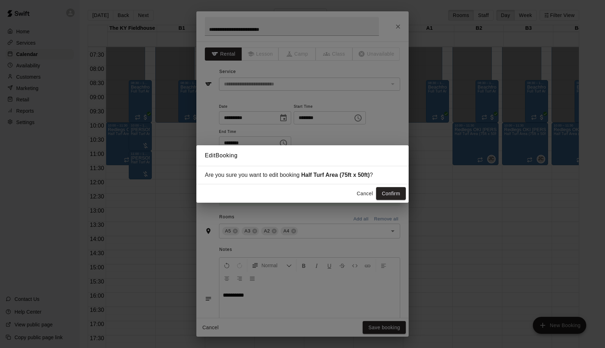
click at [400, 186] on div "Cancel Confirm" at bounding box center [302, 193] width 212 height 19
click at [397, 190] on button "Confirm" at bounding box center [391, 193] width 30 height 13
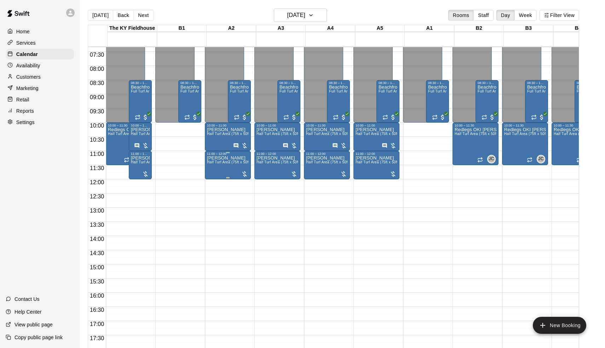
click at [229, 163] on span "Half Turf Area (75ft x 50ft)" at bounding box center [229, 162] width 44 height 4
click at [224, 164] on div at bounding box center [302, 174] width 605 height 348
click at [218, 166] on div "[PERSON_NAME] Half Turf Area (75ft x 50ft)" at bounding box center [228, 329] width 42 height 348
click at [217, 166] on icon "edit" at bounding box center [215, 163] width 8 height 8
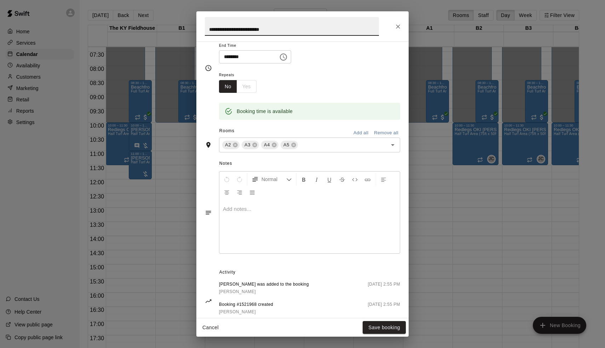
scroll to position [86, 0]
click at [267, 203] on div at bounding box center [309, 226] width 181 height 53
click at [396, 333] on button "Save booking" at bounding box center [384, 327] width 43 height 13
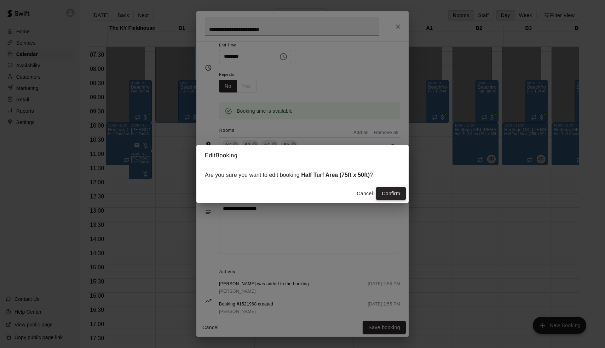
click at [392, 192] on button "Confirm" at bounding box center [391, 193] width 30 height 13
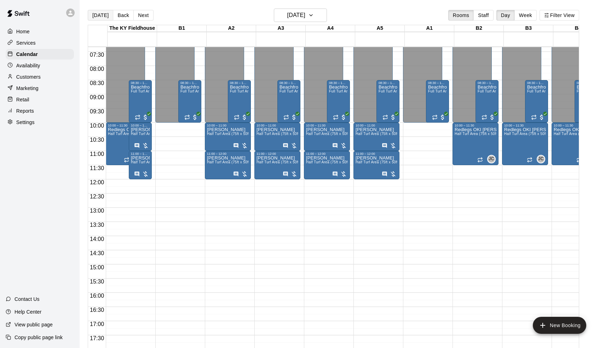
click at [107, 18] on button "[DATE]" at bounding box center [100, 15] width 25 height 11
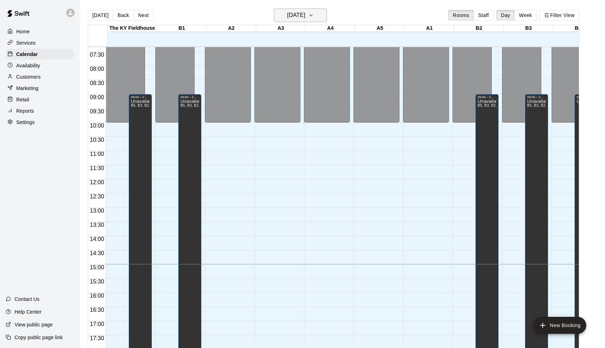
click at [306, 14] on h6 "[DATE]" at bounding box center [296, 15] width 18 height 10
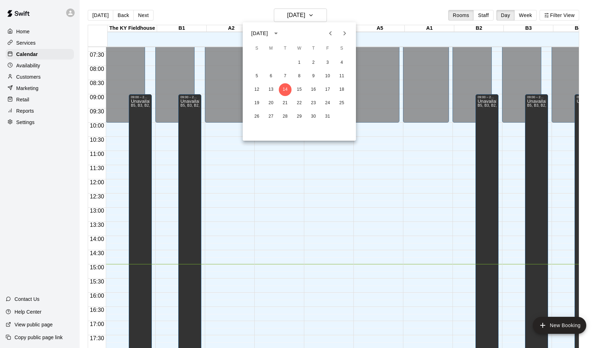
click at [347, 30] on icon "Next month" at bounding box center [345, 33] width 8 height 8
click at [341, 60] on button "6" at bounding box center [342, 62] width 13 height 13
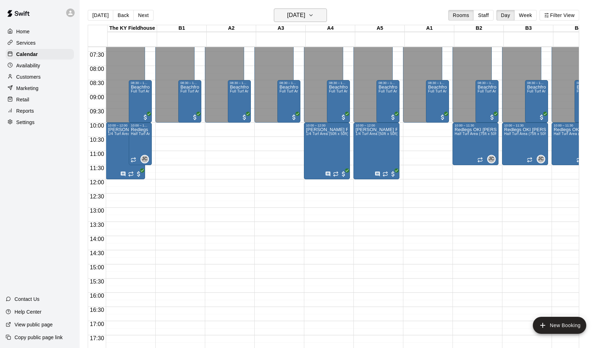
click at [304, 12] on h6 "[DATE]" at bounding box center [296, 15] width 18 height 10
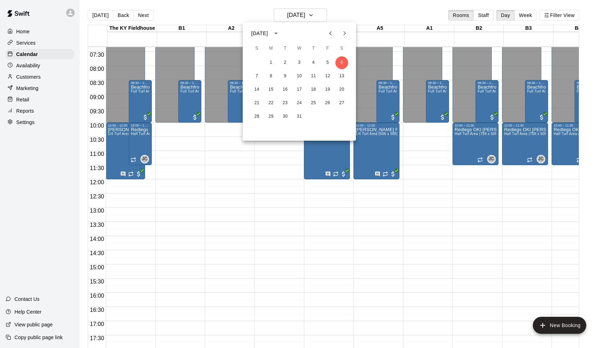
click at [350, 34] on button "Next month" at bounding box center [345, 33] width 14 height 14
click at [343, 58] on button "3" at bounding box center [342, 62] width 13 height 13
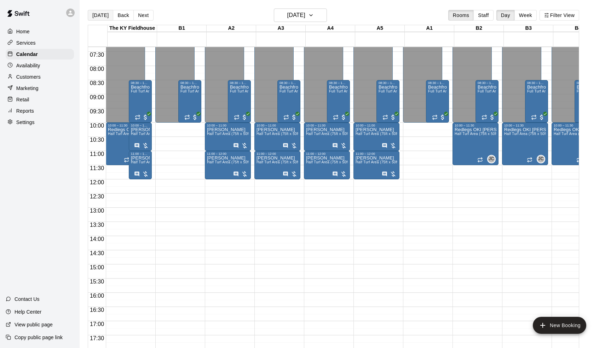
click at [97, 18] on button "[DATE]" at bounding box center [100, 15] width 25 height 11
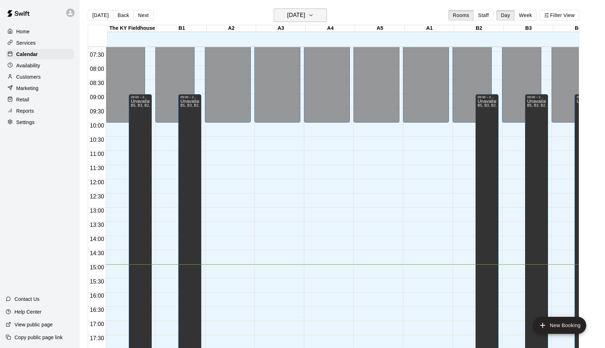
click at [287, 13] on h6 "[DATE]" at bounding box center [296, 15] width 18 height 10
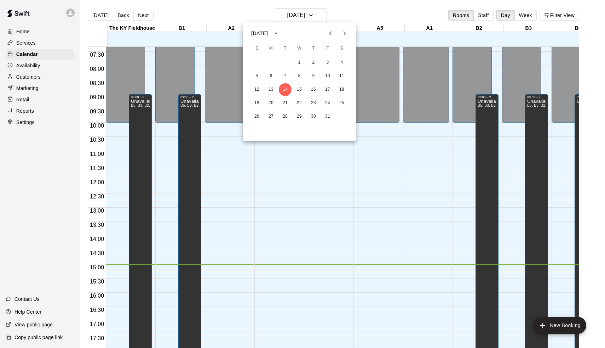
click at [347, 32] on icon "Next month" at bounding box center [345, 33] width 8 height 8
click at [340, 88] on button "15" at bounding box center [342, 89] width 13 height 13
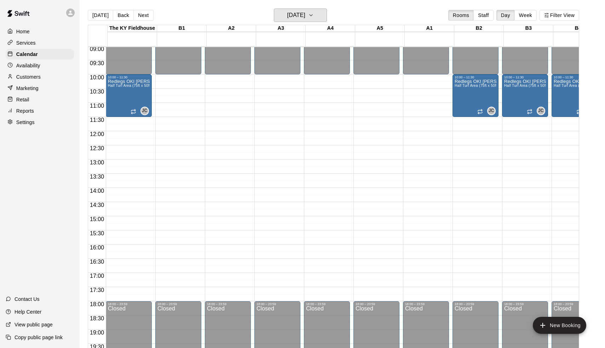
scroll to position [257, 0]
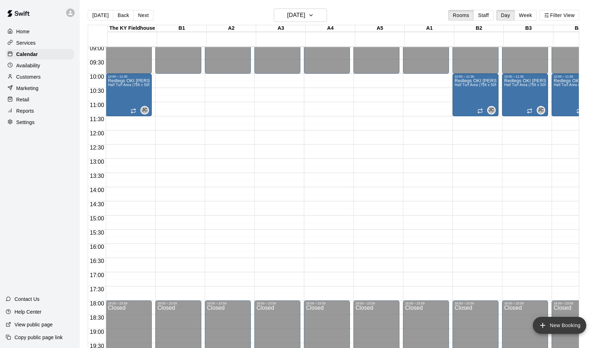
click at [564, 324] on button "New Booking" at bounding box center [559, 324] width 53 height 17
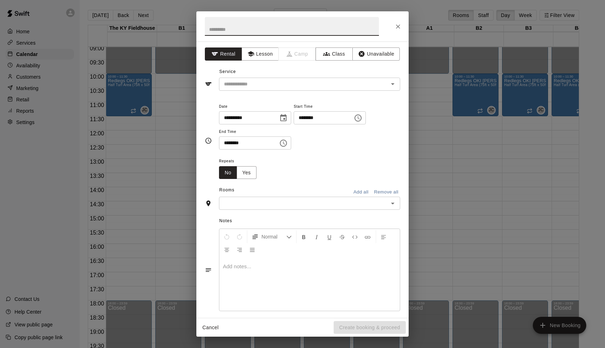
click at [307, 119] on input "********" at bounding box center [321, 117] width 55 height 13
type input "********"
click at [224, 146] on input "********" at bounding box center [246, 142] width 55 height 13
type input "********"
click at [240, 204] on input "text" at bounding box center [303, 203] width 165 height 9
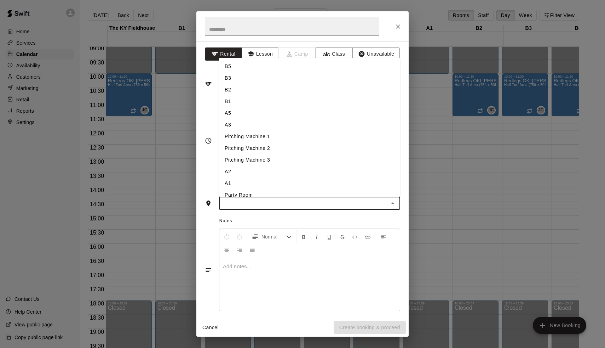
type input "*"
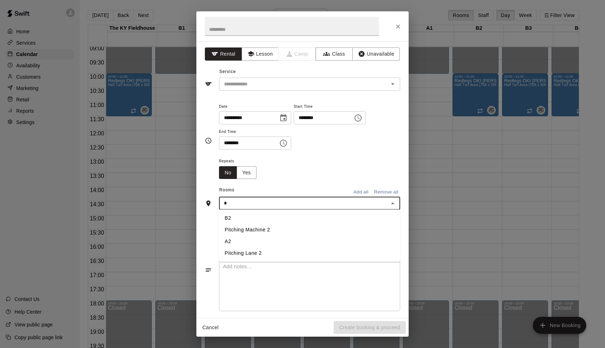
click at [233, 241] on li "A2" at bounding box center [309, 241] width 181 height 12
type input "*"
click at [230, 241] on li "A1" at bounding box center [309, 241] width 181 height 12
type input "*"
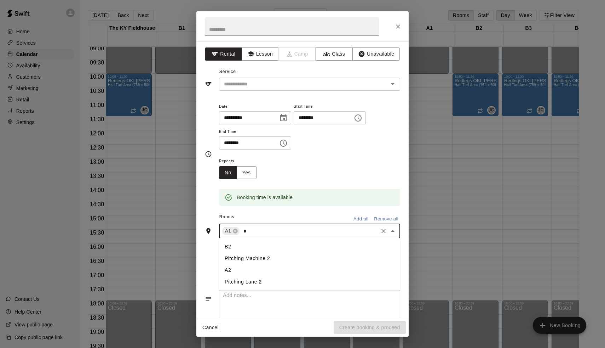
click at [232, 267] on li "A2" at bounding box center [309, 270] width 181 height 12
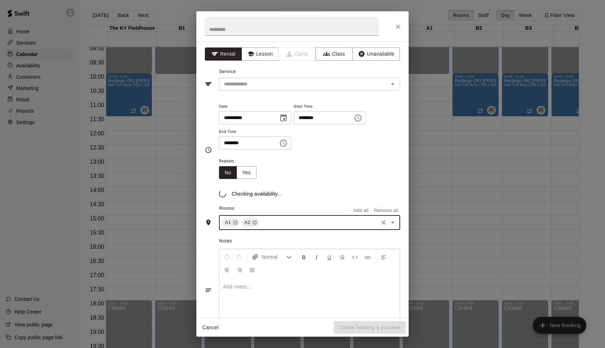
type input "*"
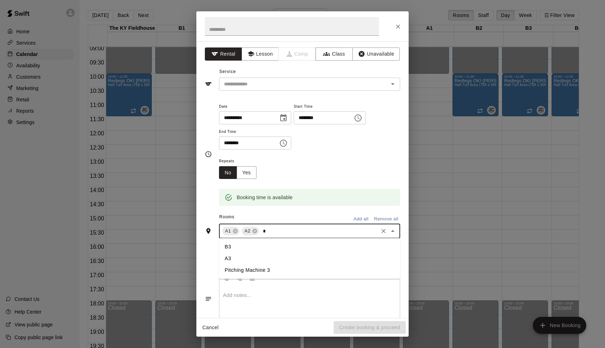
click at [234, 259] on li "A3" at bounding box center [309, 258] width 181 height 12
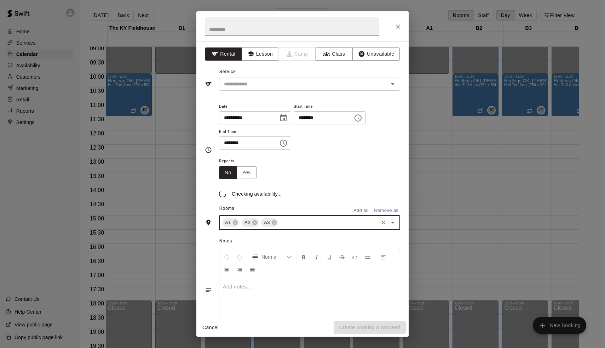
type input "*"
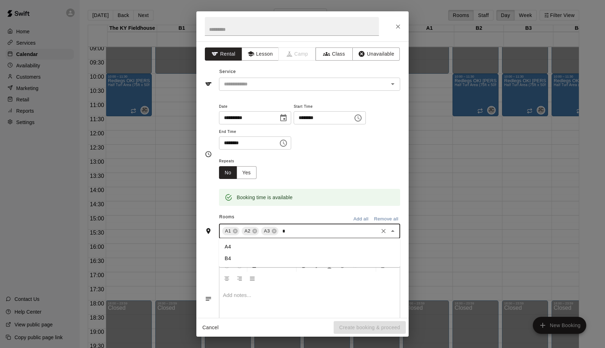
click at [234, 246] on li "A4" at bounding box center [309, 247] width 181 height 12
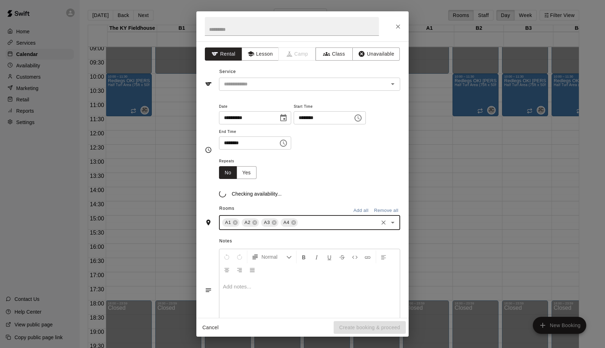
type input "*"
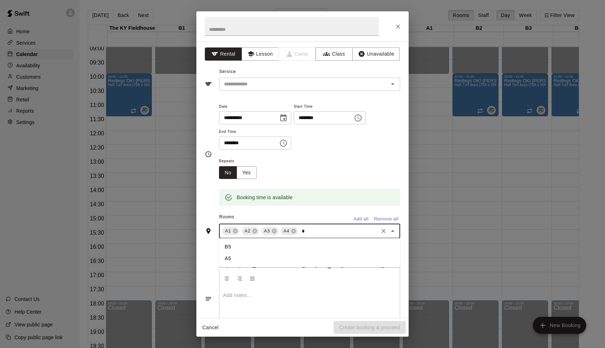
click at [234, 254] on li "A5" at bounding box center [309, 258] width 181 height 12
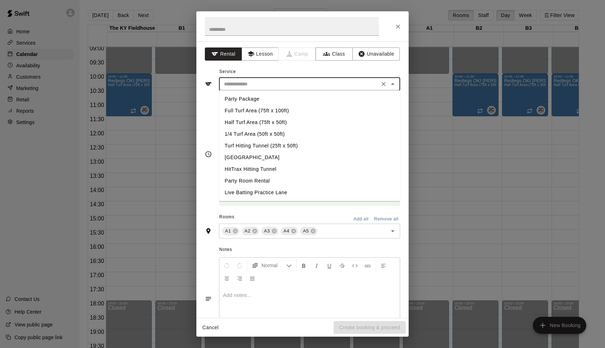
click at [251, 80] on input "text" at bounding box center [299, 84] width 156 height 9
click at [249, 99] on li "Party Package" at bounding box center [309, 99] width 181 height 12
type input "**********"
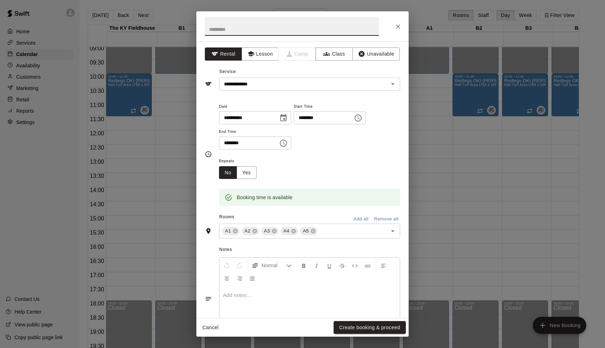
click at [261, 30] on input "text" at bounding box center [292, 26] width 174 height 19
type input "**********"
click at [227, 142] on input "********" at bounding box center [246, 142] width 55 height 13
type input "********"
click at [347, 326] on button "Create booking & proceed" at bounding box center [370, 327] width 72 height 13
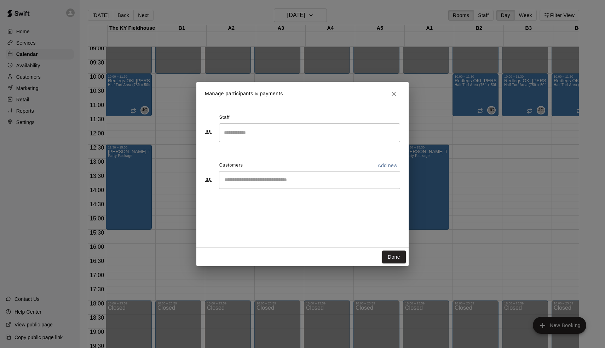
click at [334, 183] on div "​" at bounding box center [309, 180] width 181 height 18
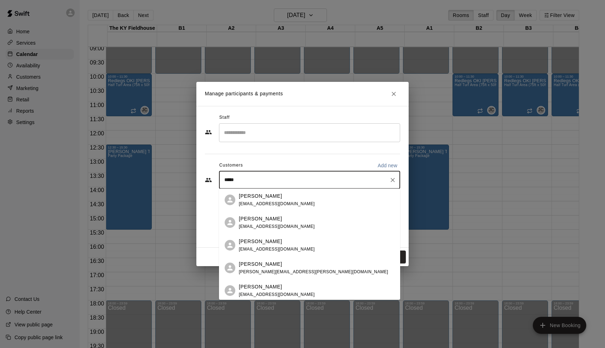
type input "******"
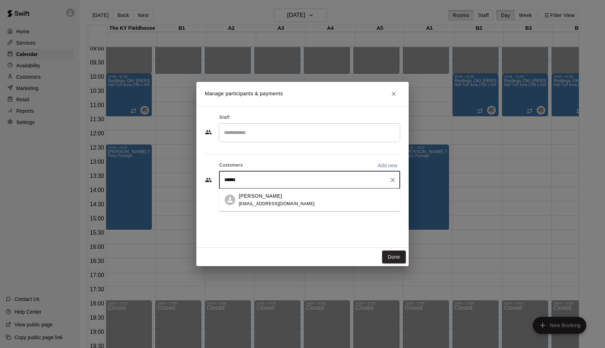
click at [330, 199] on div "[PERSON_NAME] [EMAIL_ADDRESS][DOMAIN_NAME]" at bounding box center [317, 199] width 156 height 15
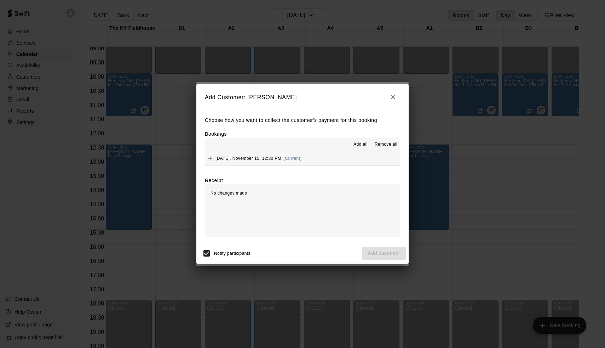
click at [302, 157] on span "(Current)" at bounding box center [293, 158] width 18 height 5
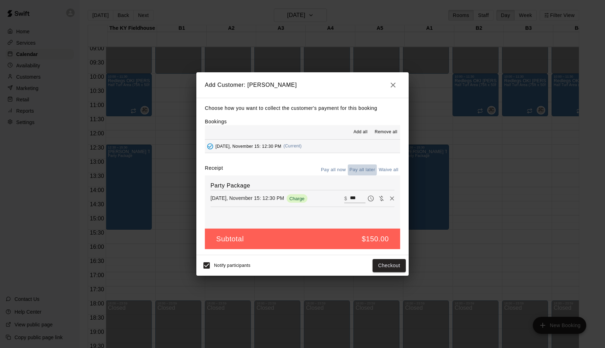
click at [361, 171] on button "Pay all later" at bounding box center [362, 169] width 29 height 11
click at [390, 269] on button "Add customer" at bounding box center [385, 265] width 44 height 13
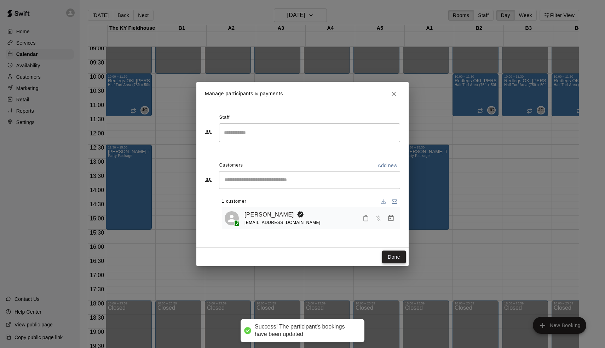
click at [397, 255] on button "Done" at bounding box center [394, 256] width 24 height 13
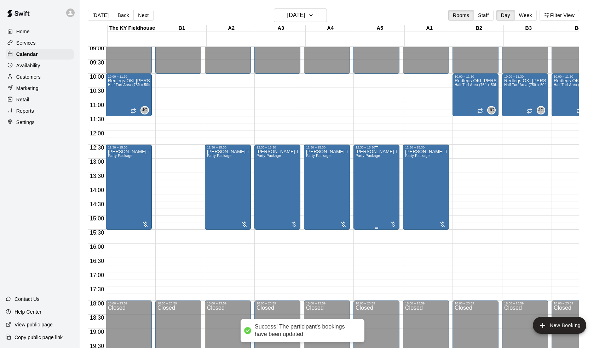
click at [378, 183] on div "[PERSON_NAME] Team Signing Day? Party Package" at bounding box center [377, 323] width 42 height 348
click at [364, 173] on img "edit" at bounding box center [364, 174] width 8 height 8
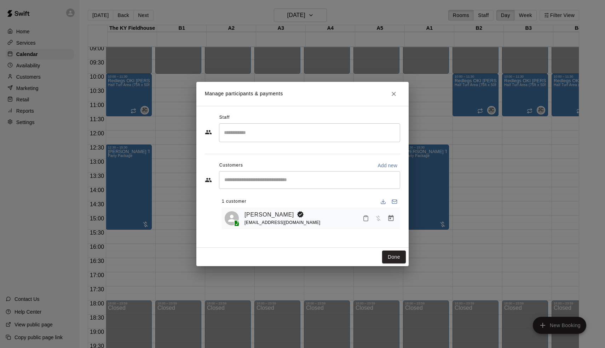
click at [334, 64] on div "Manage participants & payments Staff ​ Customers Add new ​ 1 customer [PERSON_N…" at bounding box center [302, 174] width 605 height 348
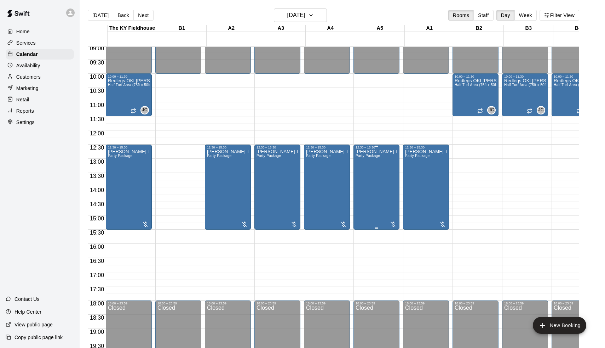
click at [371, 173] on div "[PERSON_NAME] Team Signing Day? Party Package" at bounding box center [377, 323] width 42 height 348
click at [367, 158] on icon "edit" at bounding box center [364, 157] width 8 height 8
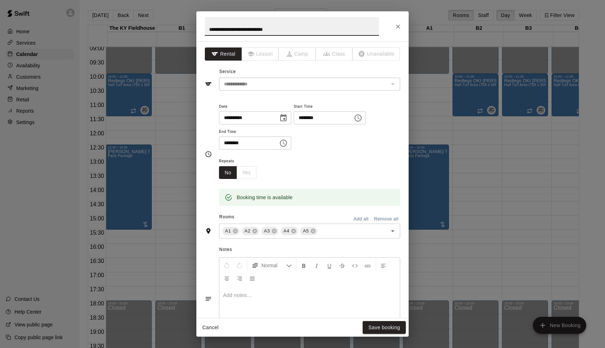
click at [210, 27] on input "**********" at bounding box center [292, 26] width 174 height 19
type input "**********"
click at [375, 327] on button "Save booking" at bounding box center [384, 327] width 43 height 13
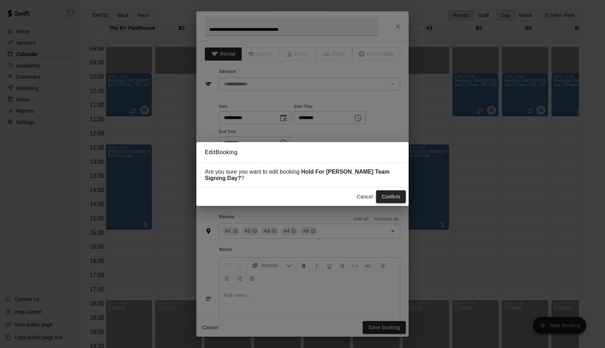
click at [393, 197] on button "Confirm" at bounding box center [391, 196] width 30 height 13
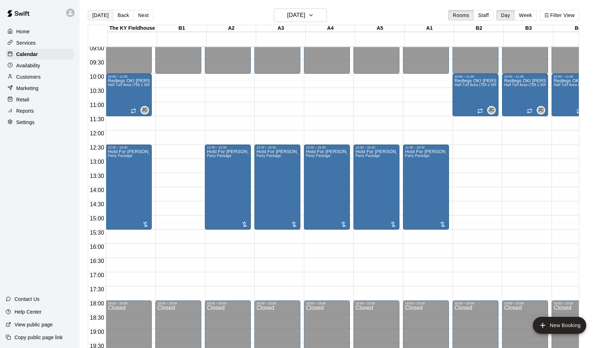
click at [104, 13] on button "[DATE]" at bounding box center [100, 15] width 25 height 11
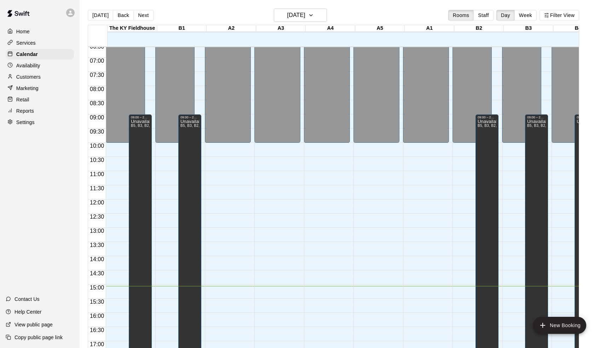
scroll to position [187, 0]
